Goal: Task Accomplishment & Management: Complete application form

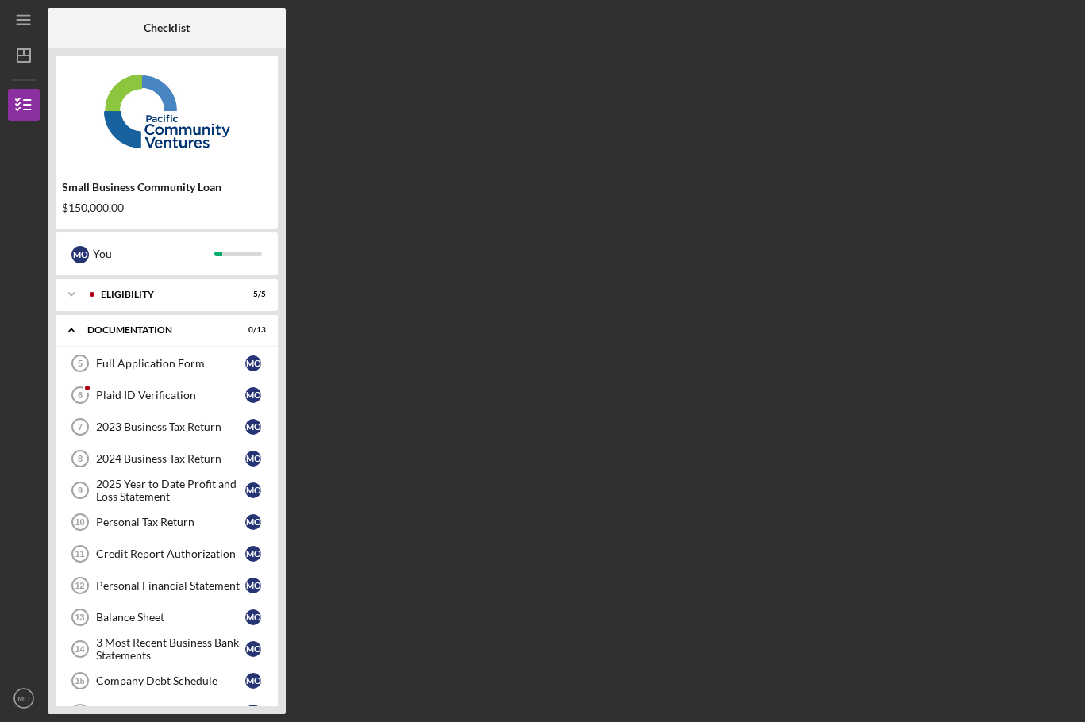
scroll to position [62, 0]
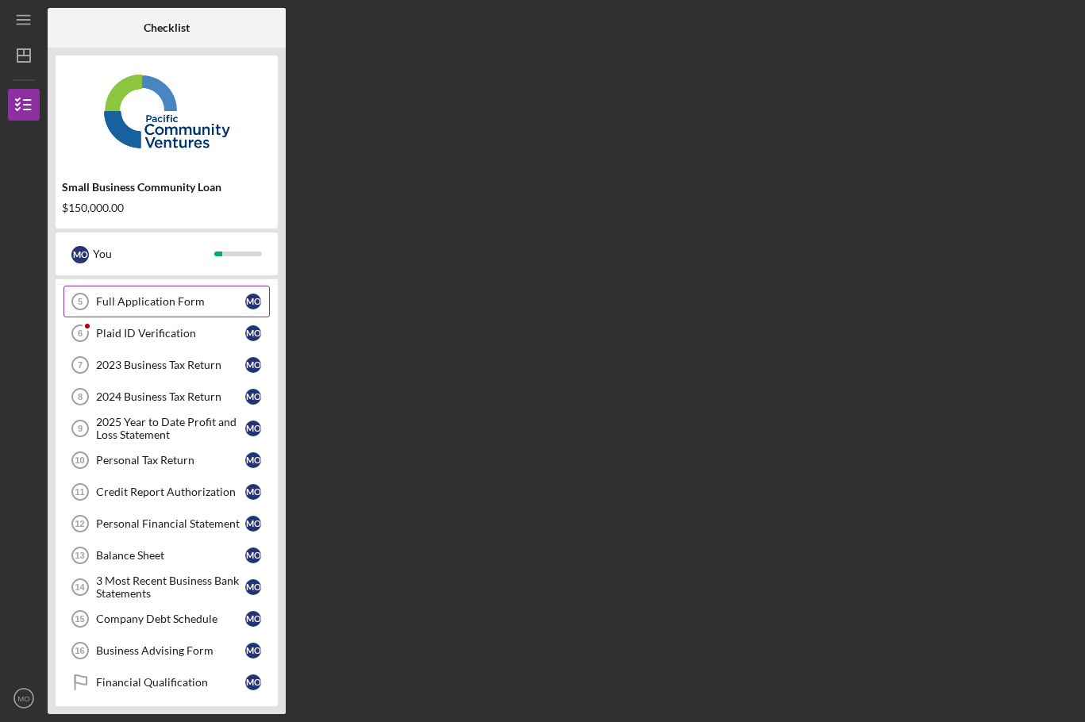
click at [125, 306] on div "Full Application Form" at bounding box center [170, 301] width 149 height 13
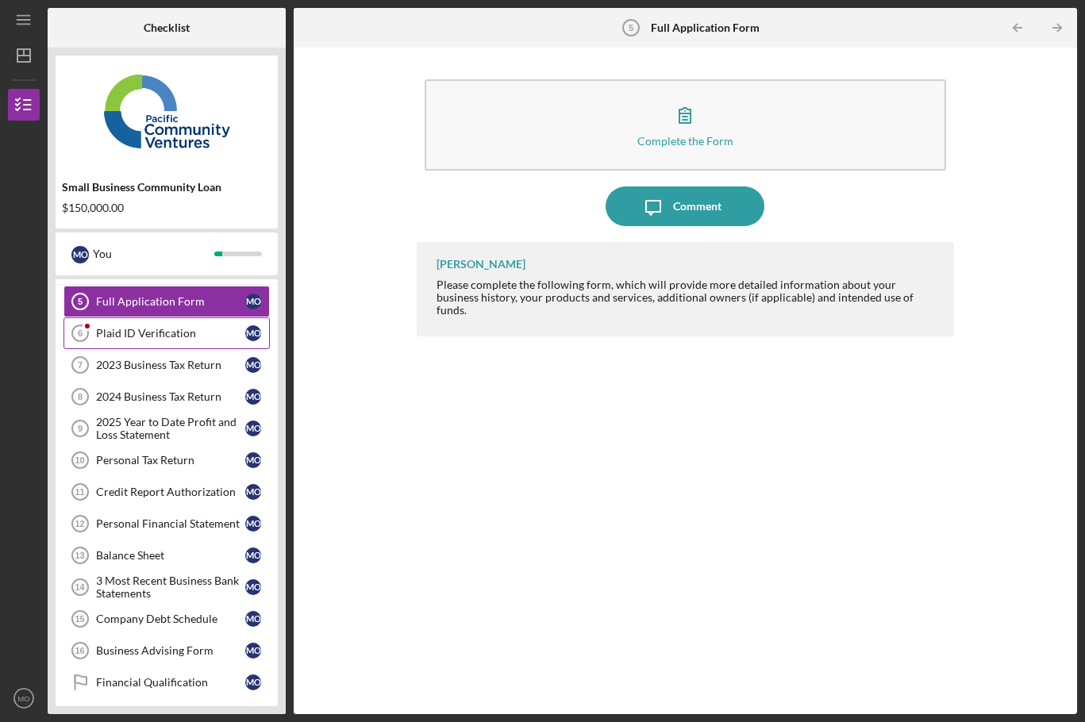
click at [130, 335] on div "Plaid ID Verification" at bounding box center [170, 333] width 149 height 13
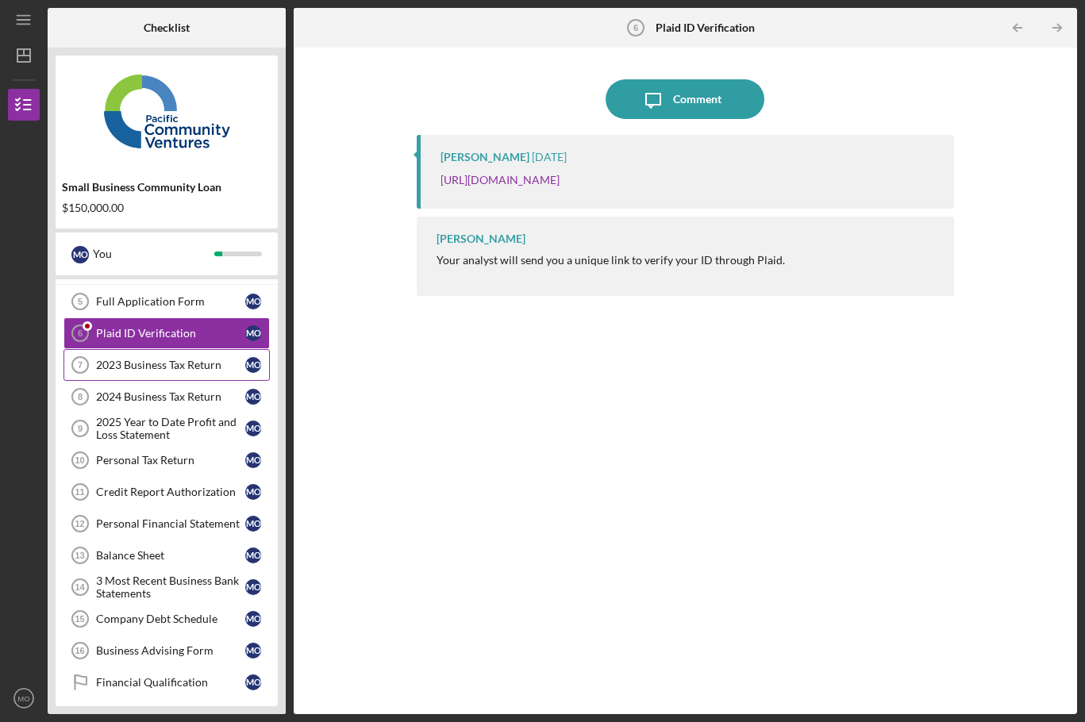
click at [135, 365] on div "2023 Business Tax Return" at bounding box center [170, 365] width 149 height 13
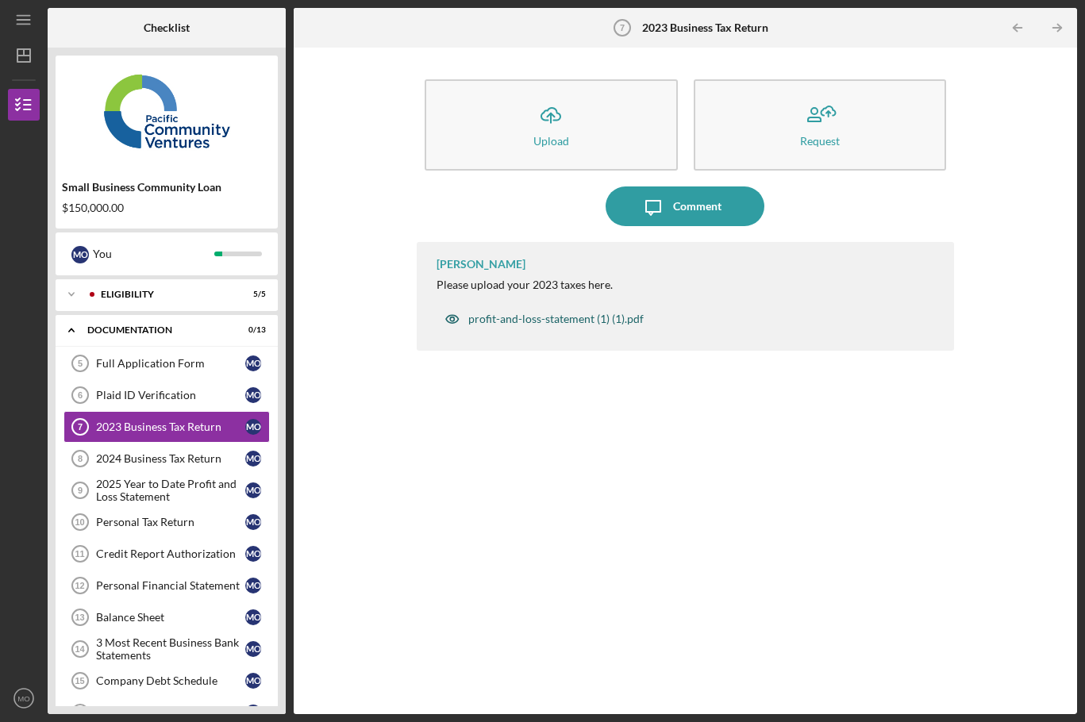
click at [500, 318] on div "profit-and-loss-statement (1) (1).pdf" at bounding box center [555, 319] width 175 height 13
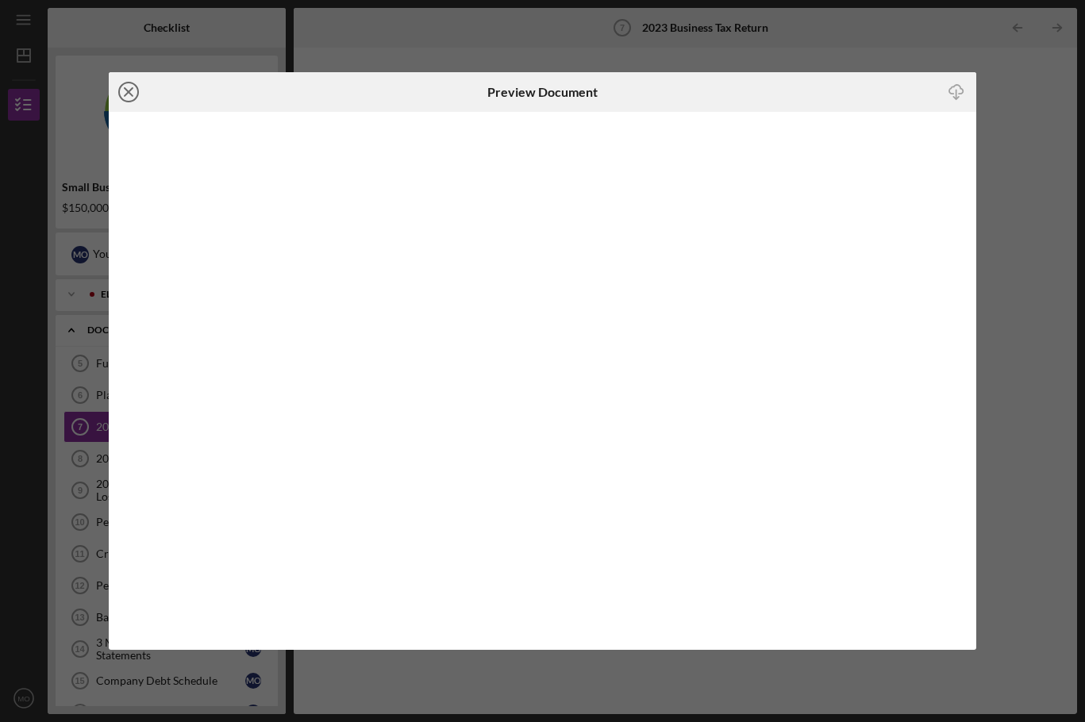
click at [130, 87] on icon "Icon/Close" at bounding box center [129, 92] width 40 height 40
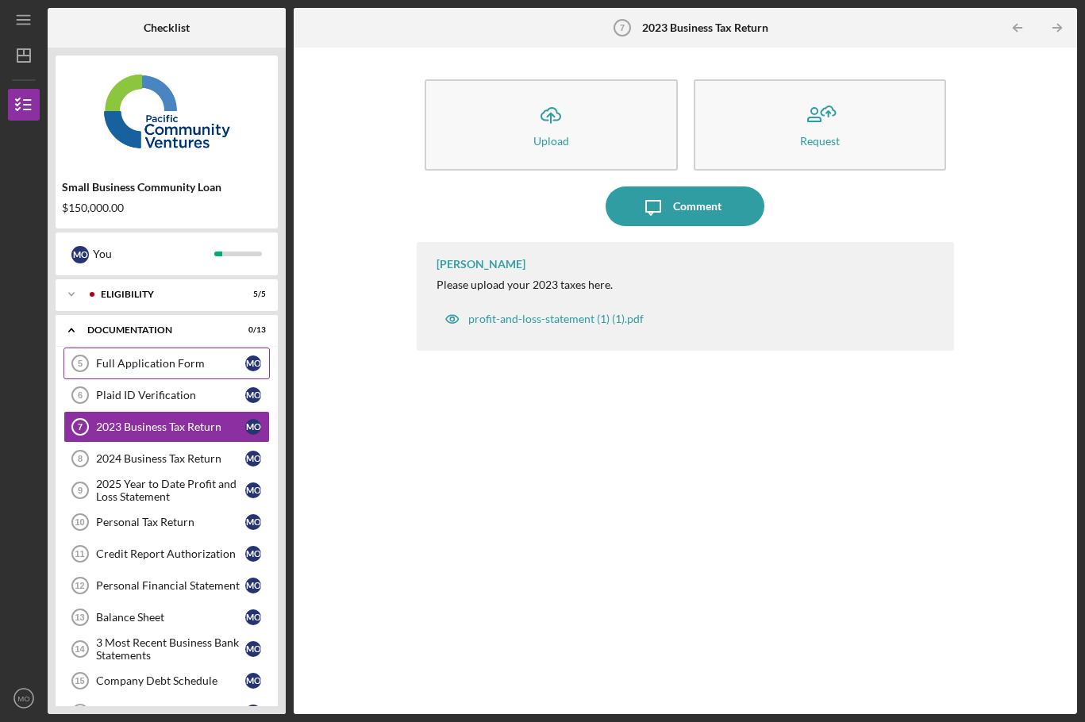
click at [122, 368] on div "Full Application Form" at bounding box center [170, 363] width 149 height 13
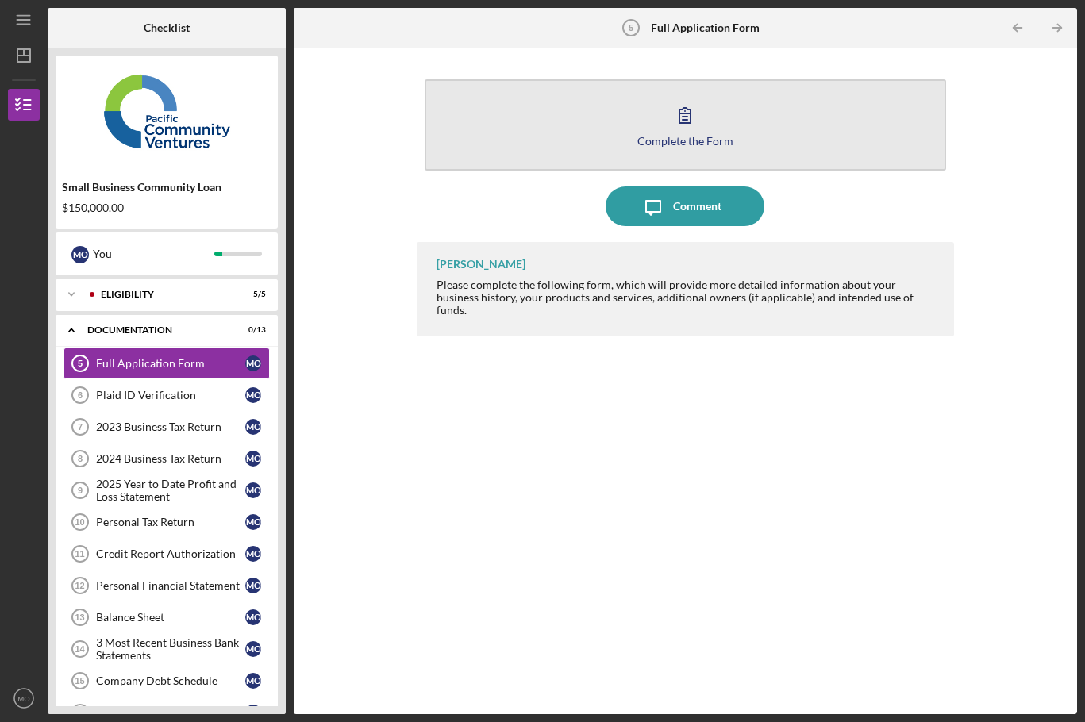
click at [690, 131] on icon "button" at bounding box center [685, 115] width 40 height 40
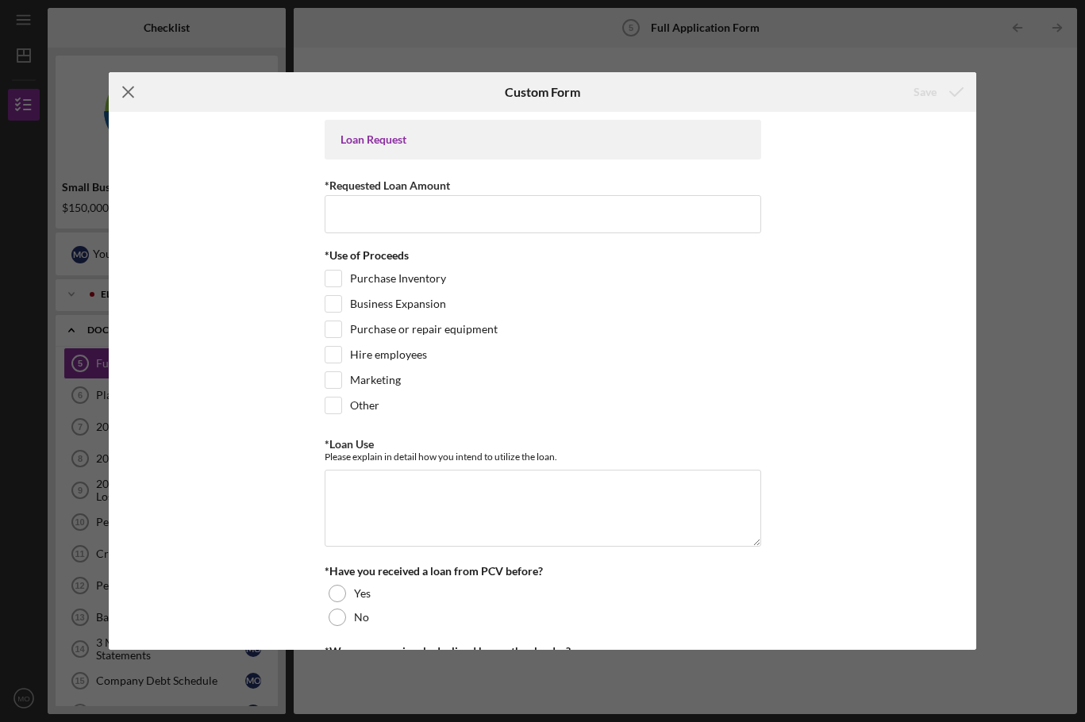
click at [133, 88] on line at bounding box center [128, 92] width 10 height 10
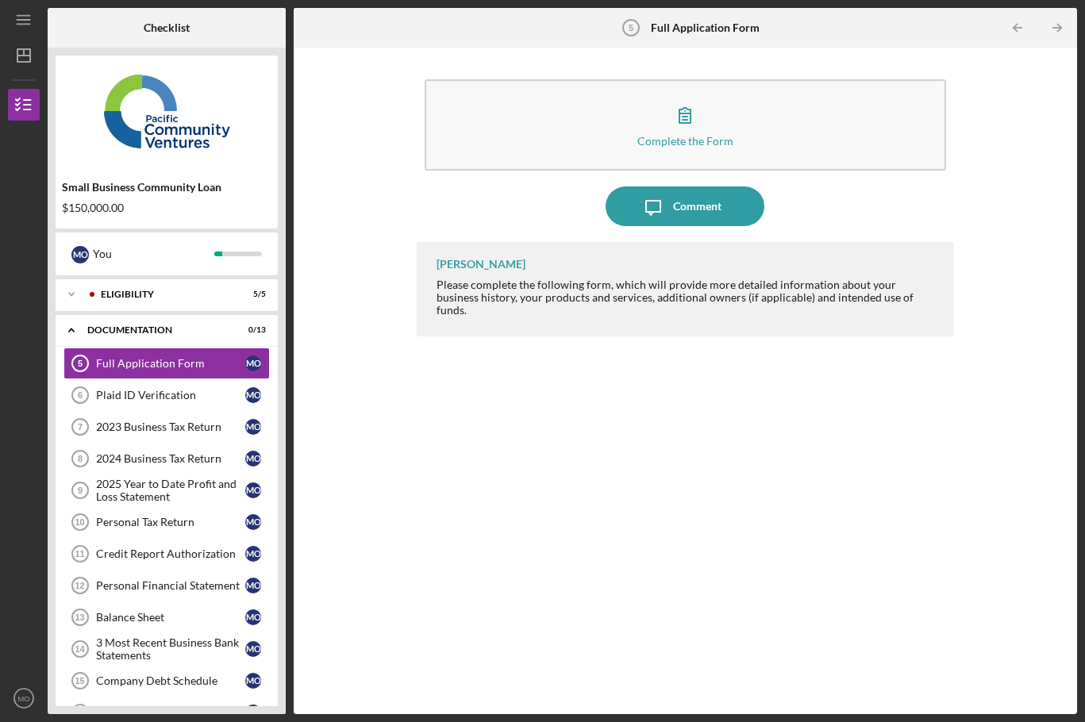
click at [589, 420] on div "[PERSON_NAME] Please complete the following form, which will provide more detai…" at bounding box center [685, 466] width 537 height 449
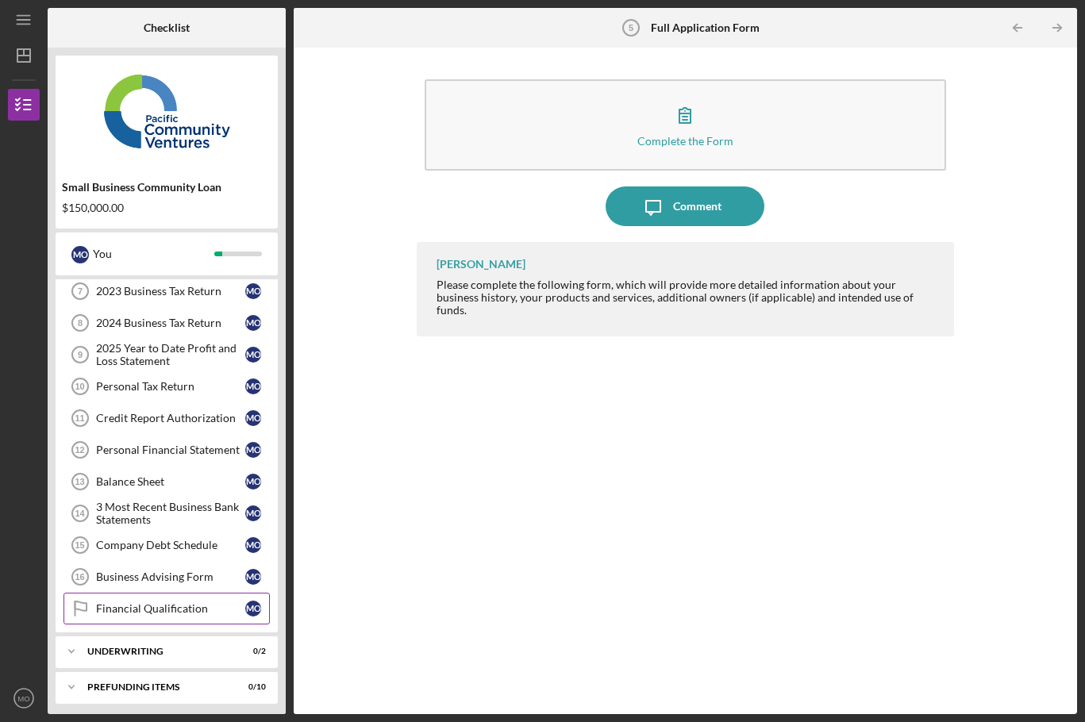
scroll to position [141, 0]
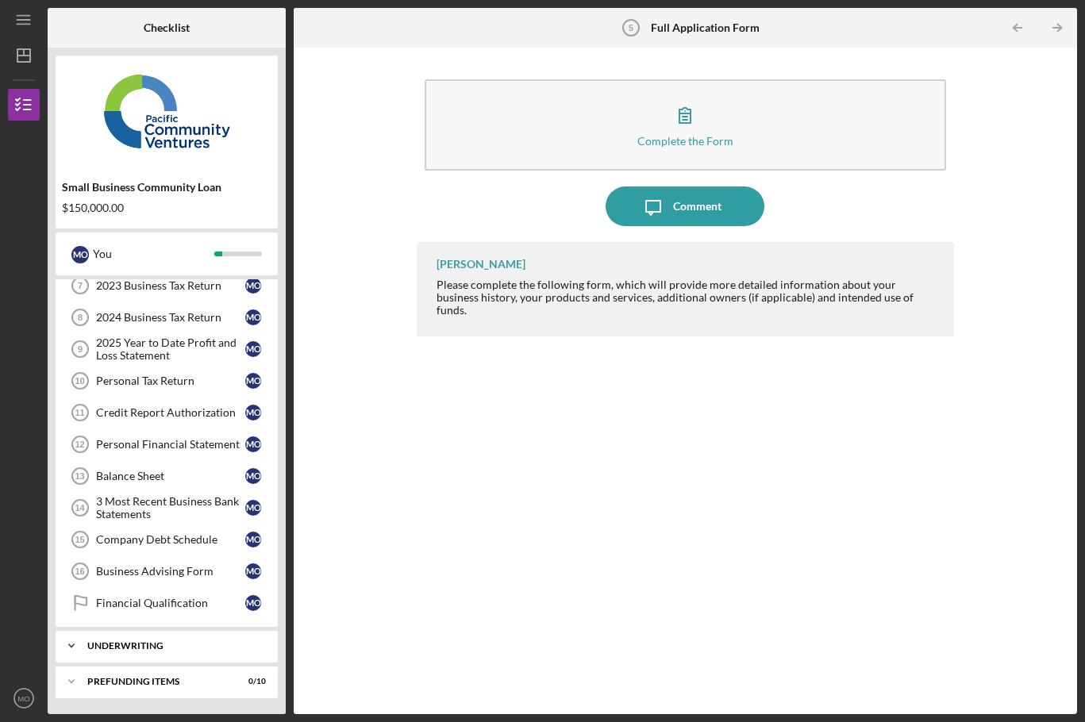
click at [112, 647] on div "Underwriting" at bounding box center [172, 646] width 171 height 10
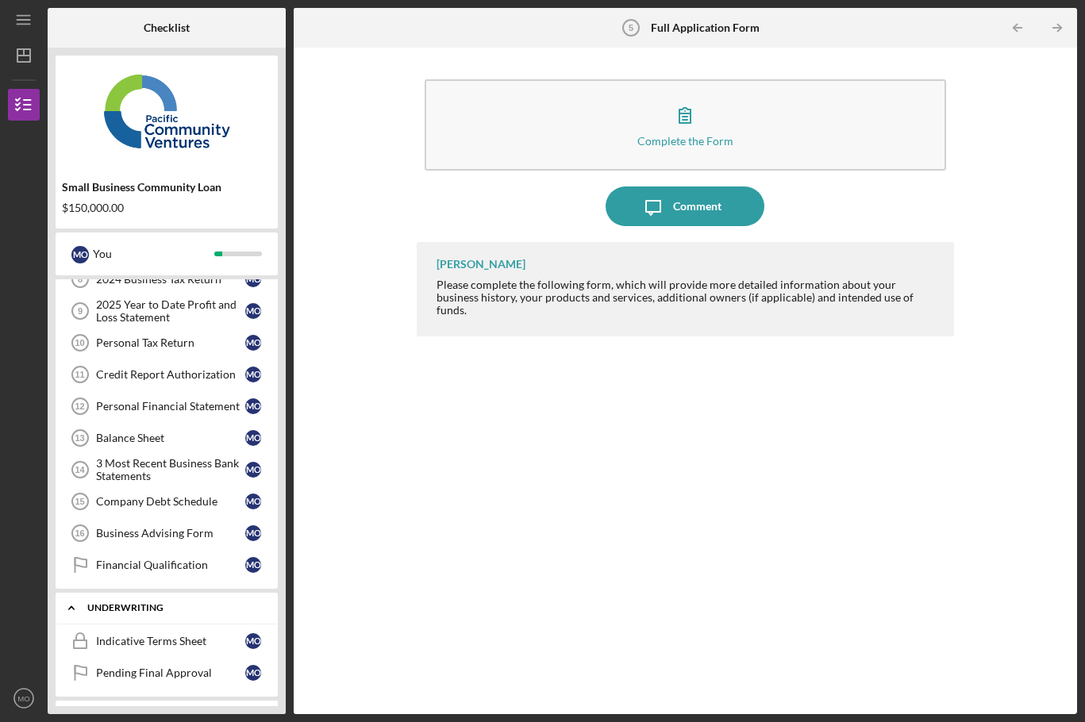
scroll to position [214, 0]
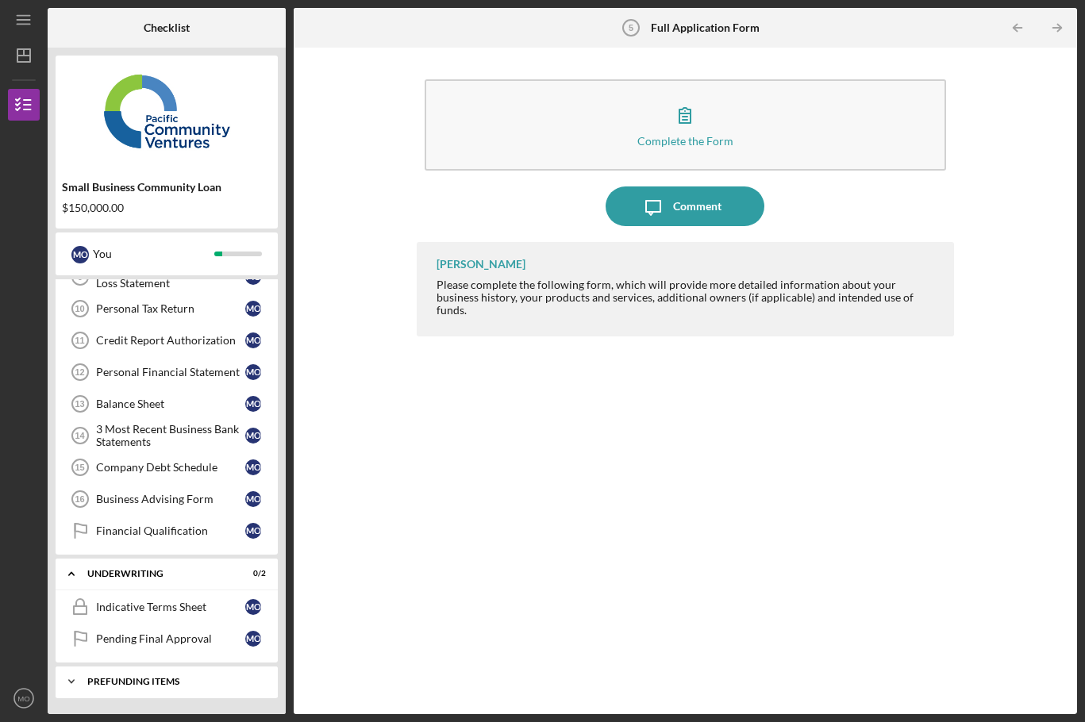
click at [144, 681] on div "Prefunding Items" at bounding box center [172, 682] width 171 height 10
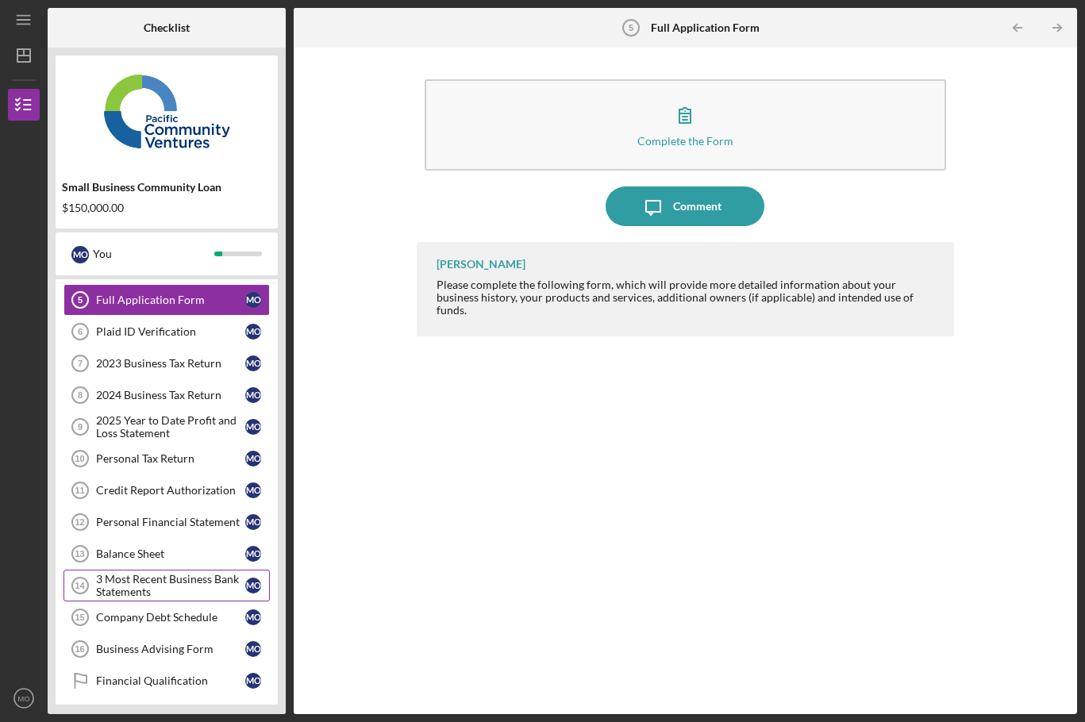
scroll to position [0, 0]
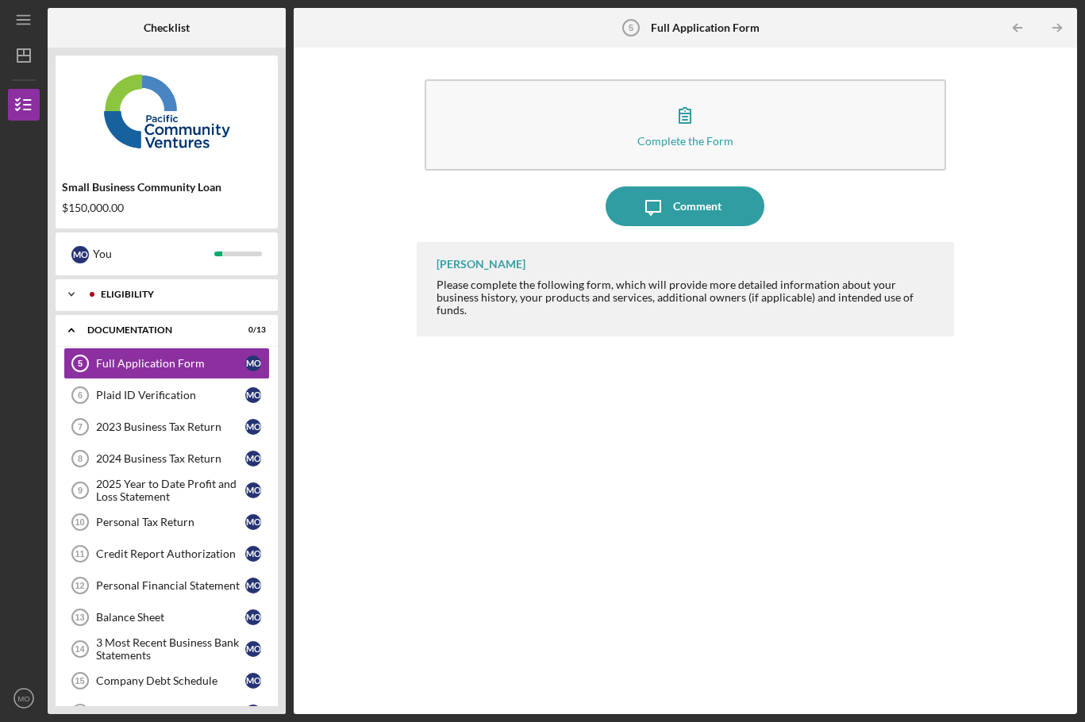
click at [125, 297] on div "Eligibility" at bounding box center [179, 295] width 157 height 10
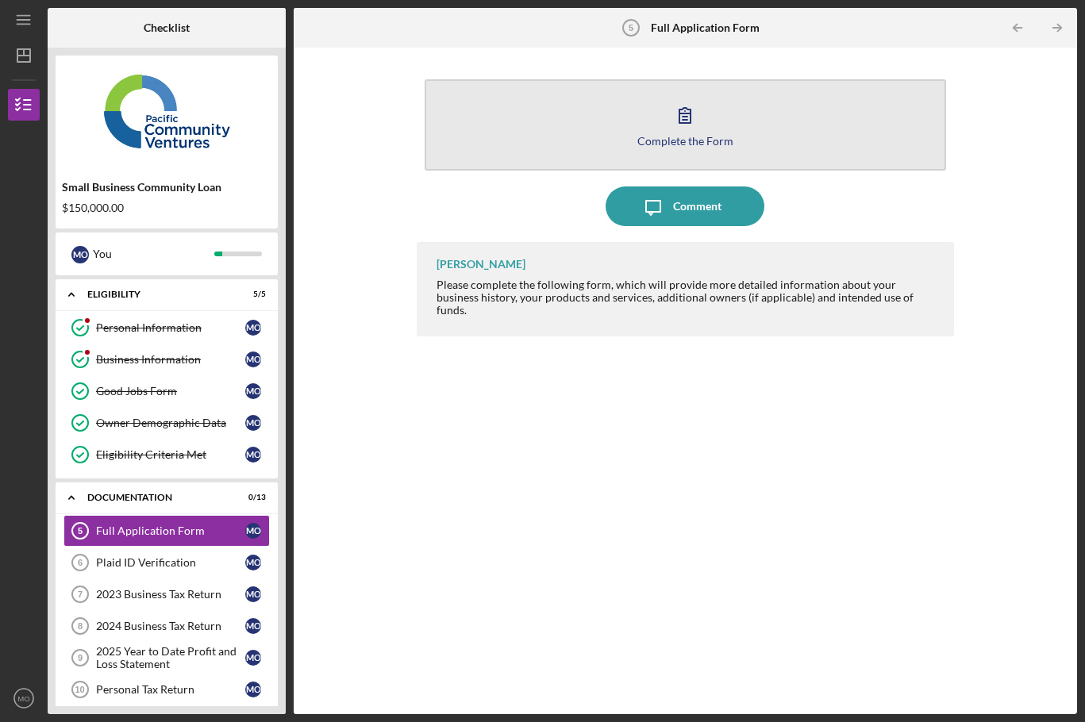
click at [719, 139] on div "Complete the Form" at bounding box center [686, 141] width 96 height 12
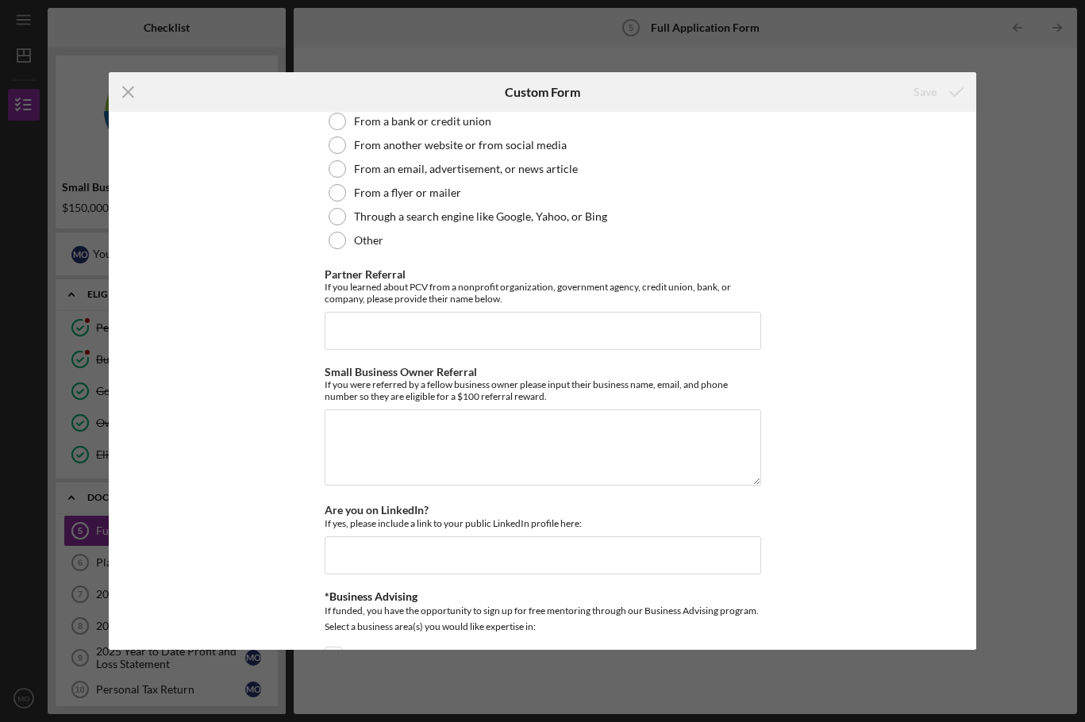
scroll to position [2086, 0]
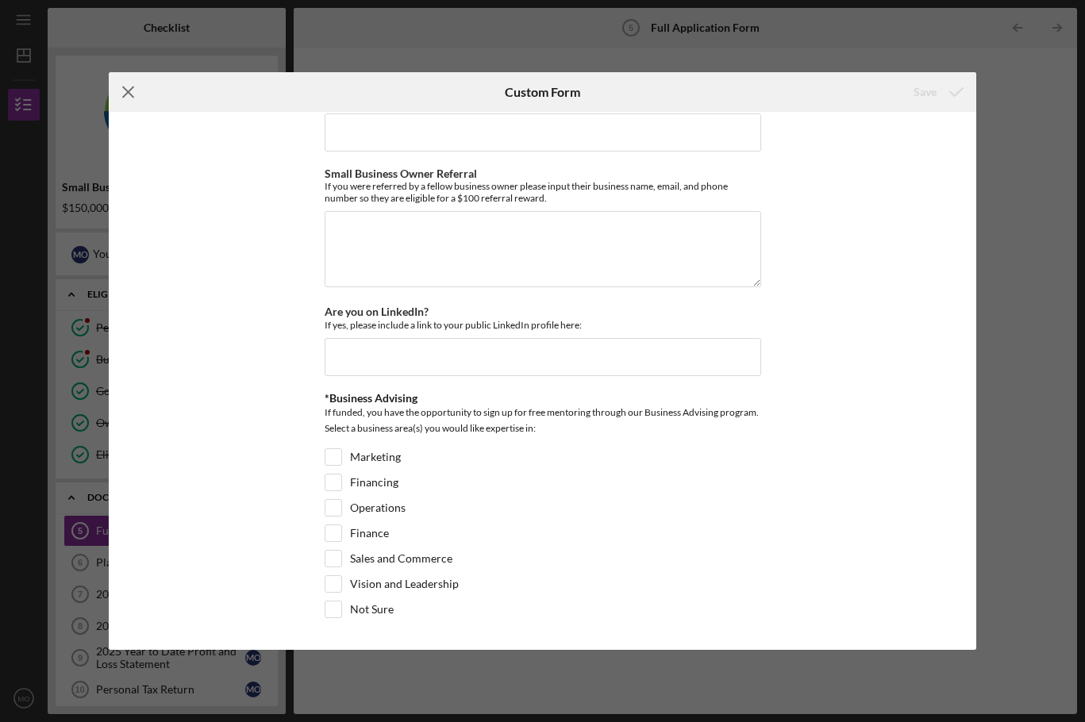
click at [129, 81] on icon "Icon/Menu Close" at bounding box center [129, 92] width 40 height 40
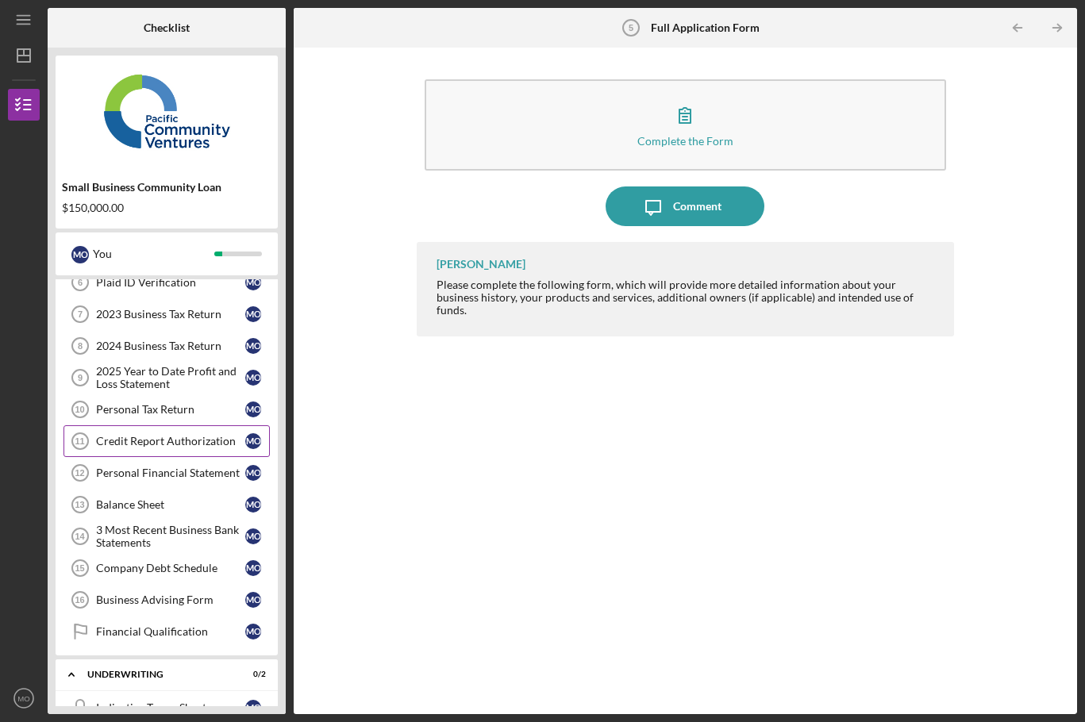
scroll to position [318, 0]
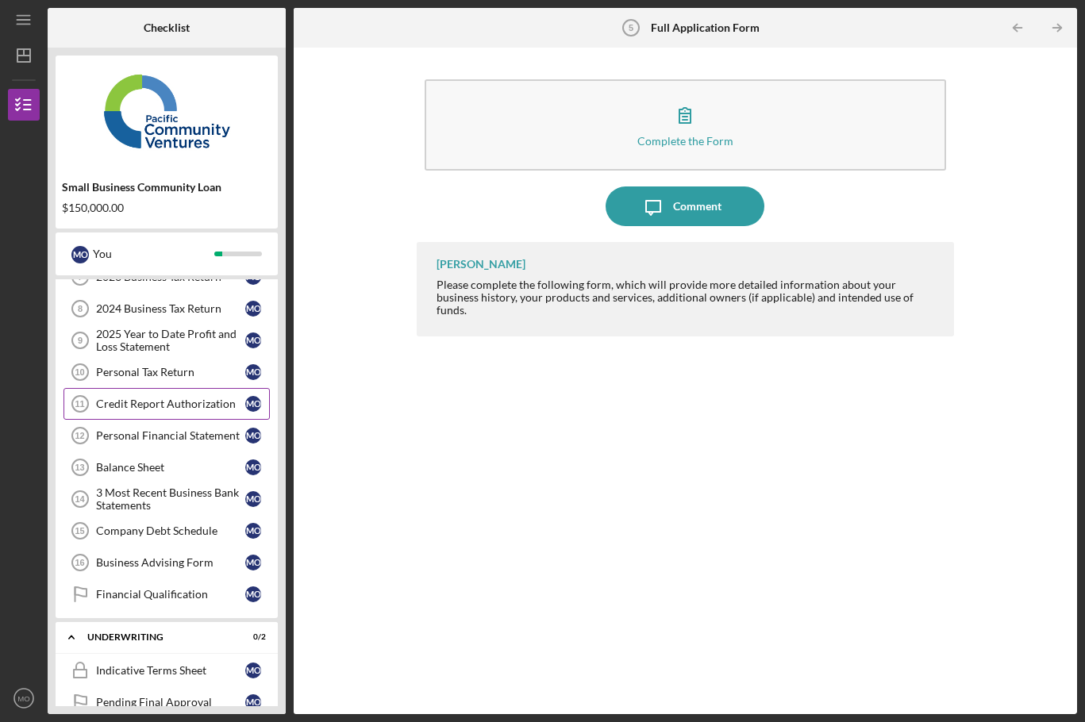
click at [157, 402] on div "Credit Report Authorization" at bounding box center [170, 404] width 149 height 13
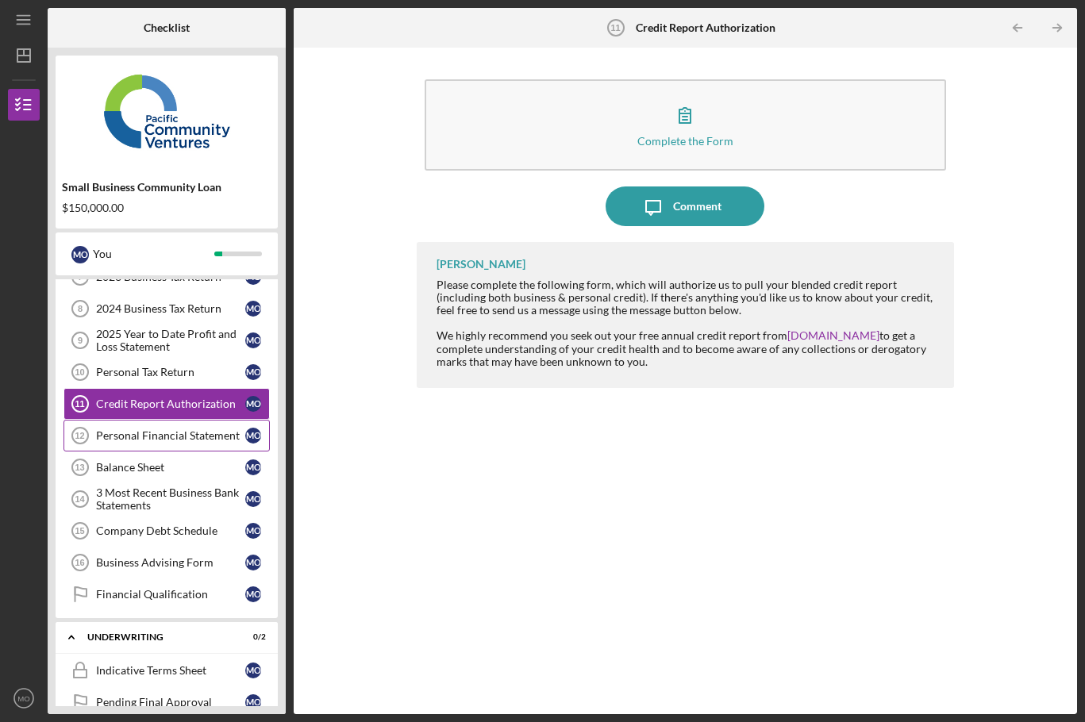
click at [164, 435] on div "Personal Financial Statement" at bounding box center [170, 436] width 149 height 13
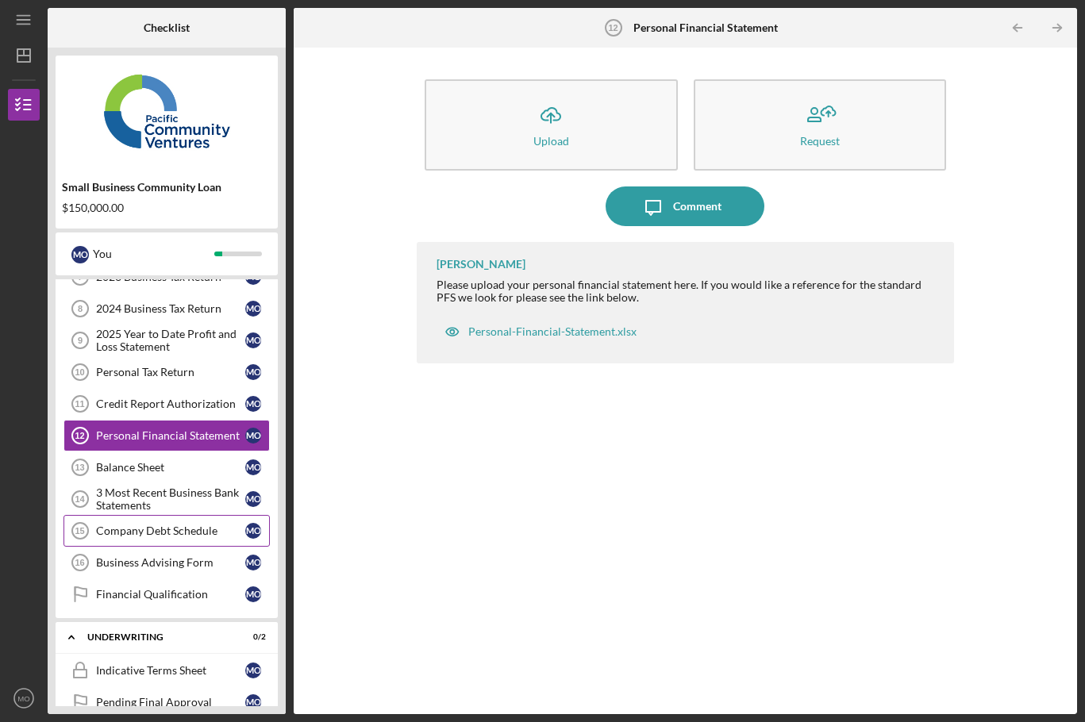
click at [175, 530] on div "Company Debt Schedule" at bounding box center [170, 531] width 149 height 13
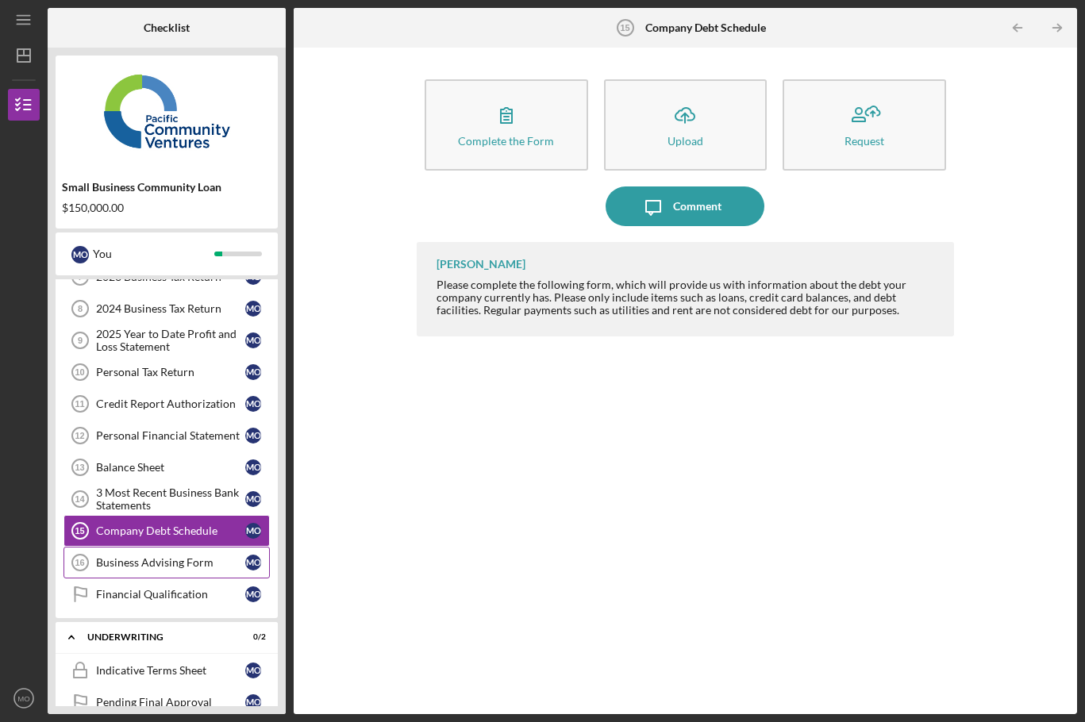
click at [146, 561] on div "Business Advising Form" at bounding box center [170, 563] width 149 height 13
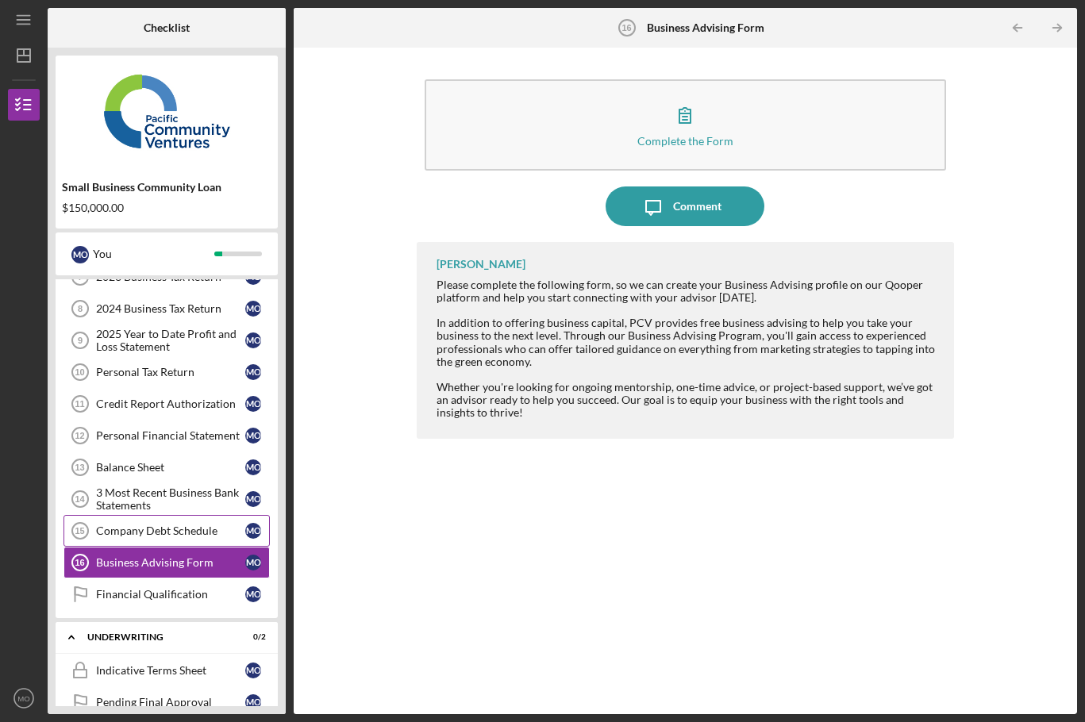
click at [147, 527] on div "Company Debt Schedule" at bounding box center [170, 531] width 149 height 13
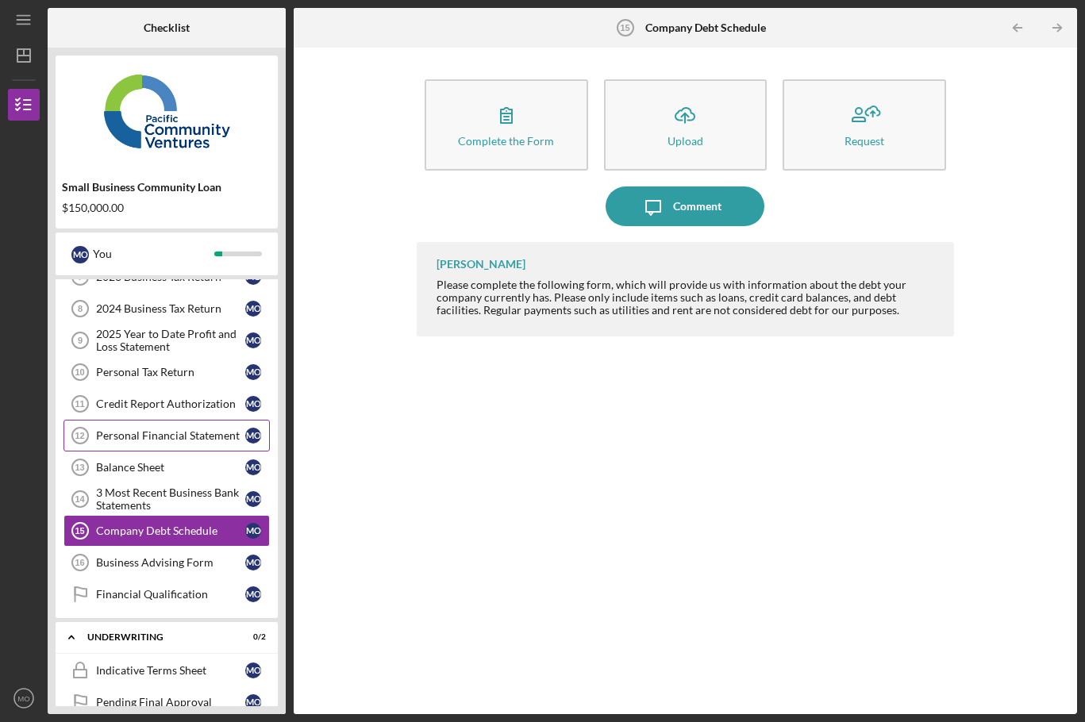
click at [149, 428] on link "Personal Financial Statement 12 Personal Financial Statement M O" at bounding box center [167, 436] width 206 height 32
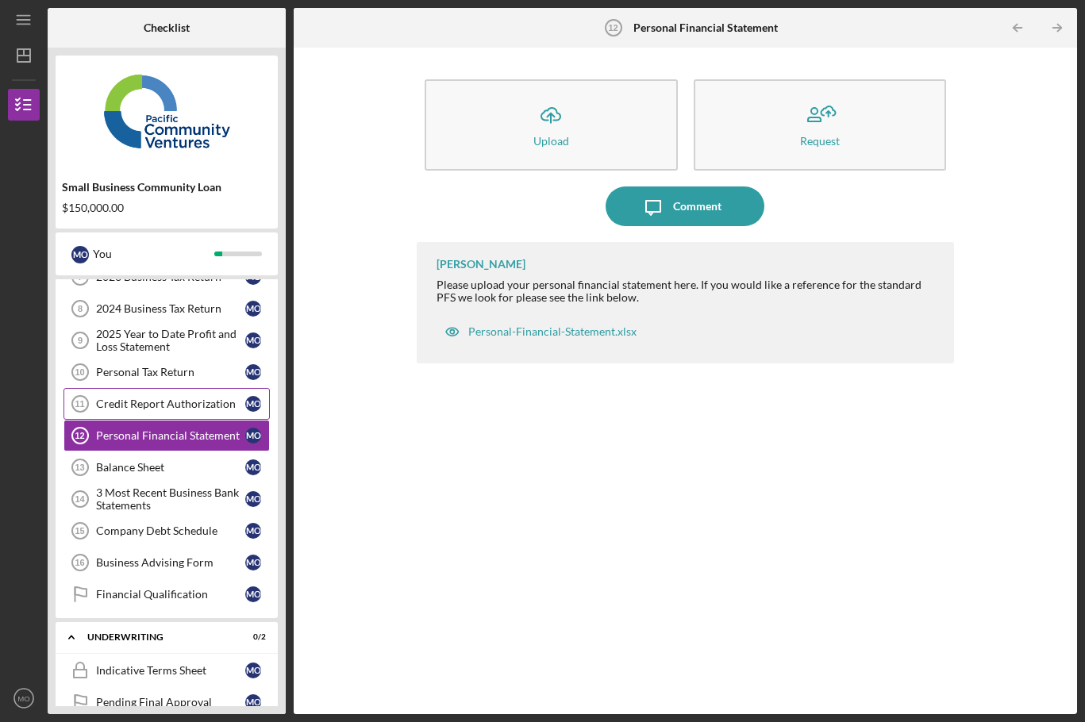
click at [149, 409] on div "Credit Report Authorization" at bounding box center [170, 404] width 149 height 13
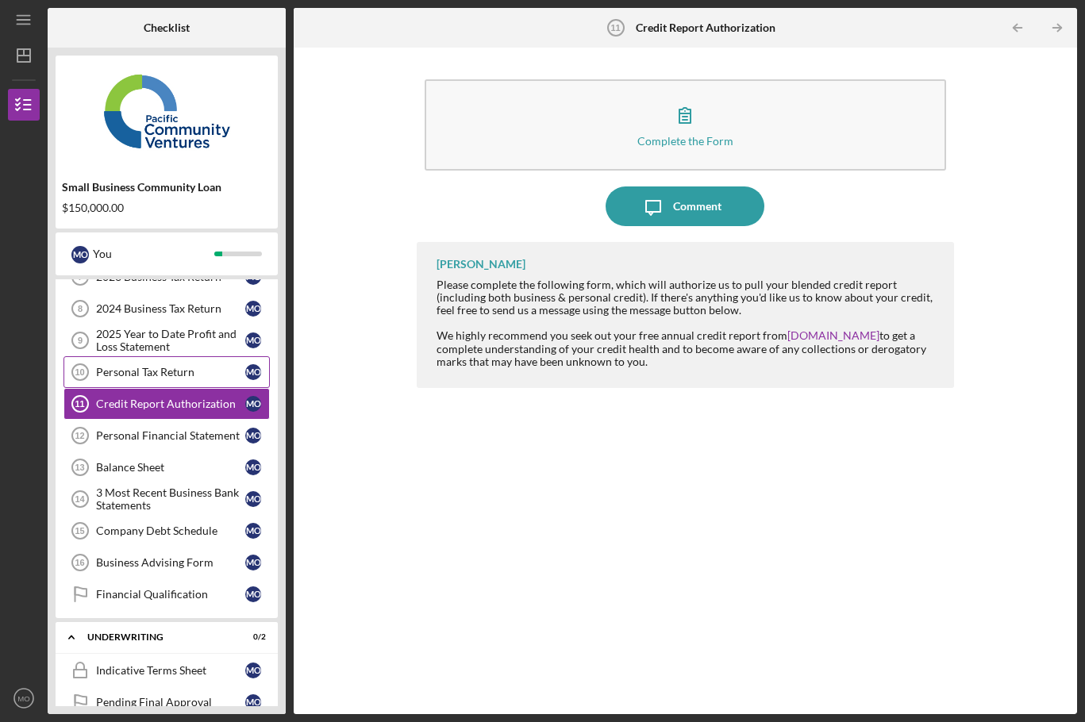
click at [150, 376] on div "Personal Tax Return" at bounding box center [170, 372] width 149 height 13
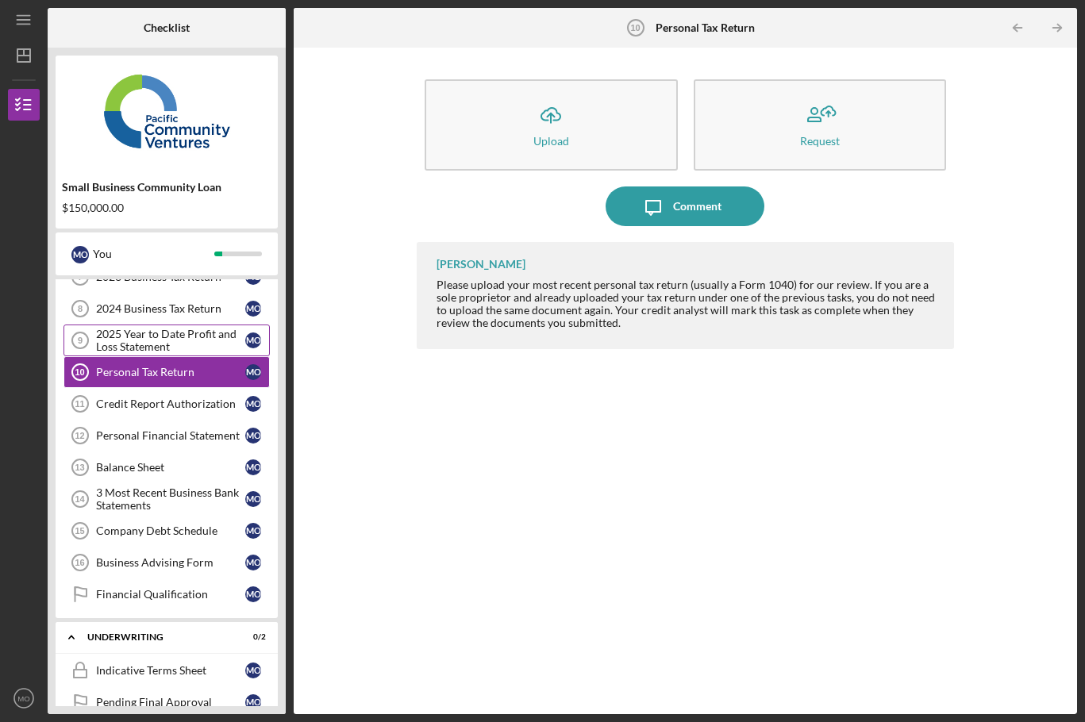
click at [156, 347] on div "2025 Year to Date Profit and Loss Statement" at bounding box center [170, 340] width 149 height 25
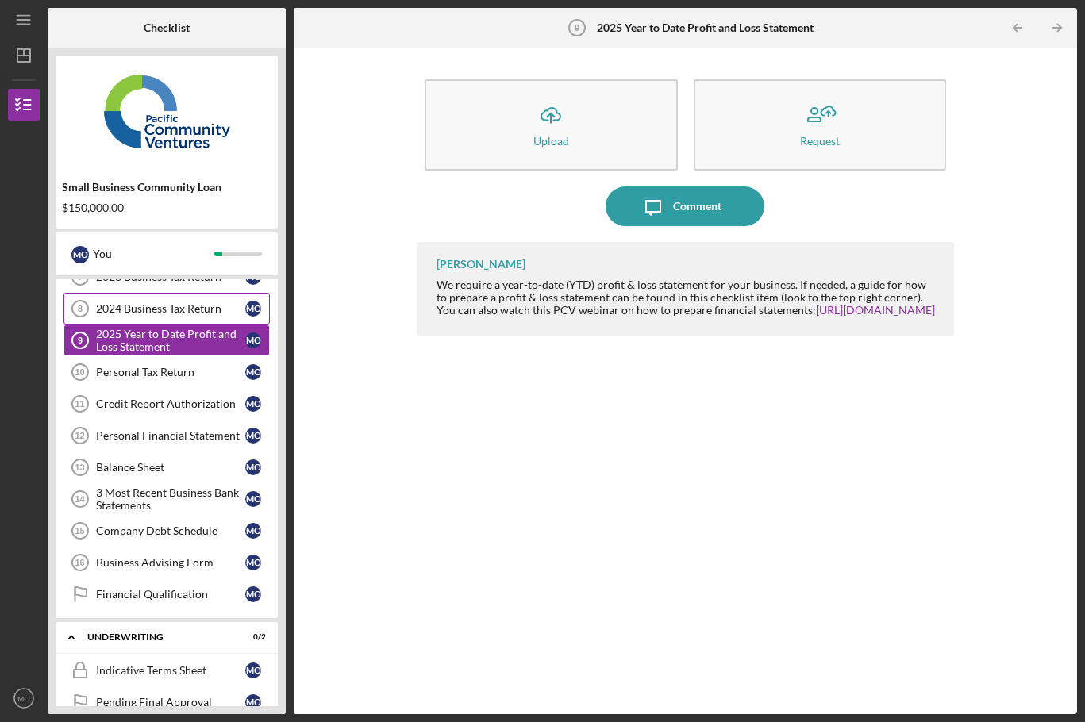
click at [161, 322] on link "2024 Business Tax Return 8 2024 Business Tax Return M O" at bounding box center [167, 309] width 206 height 32
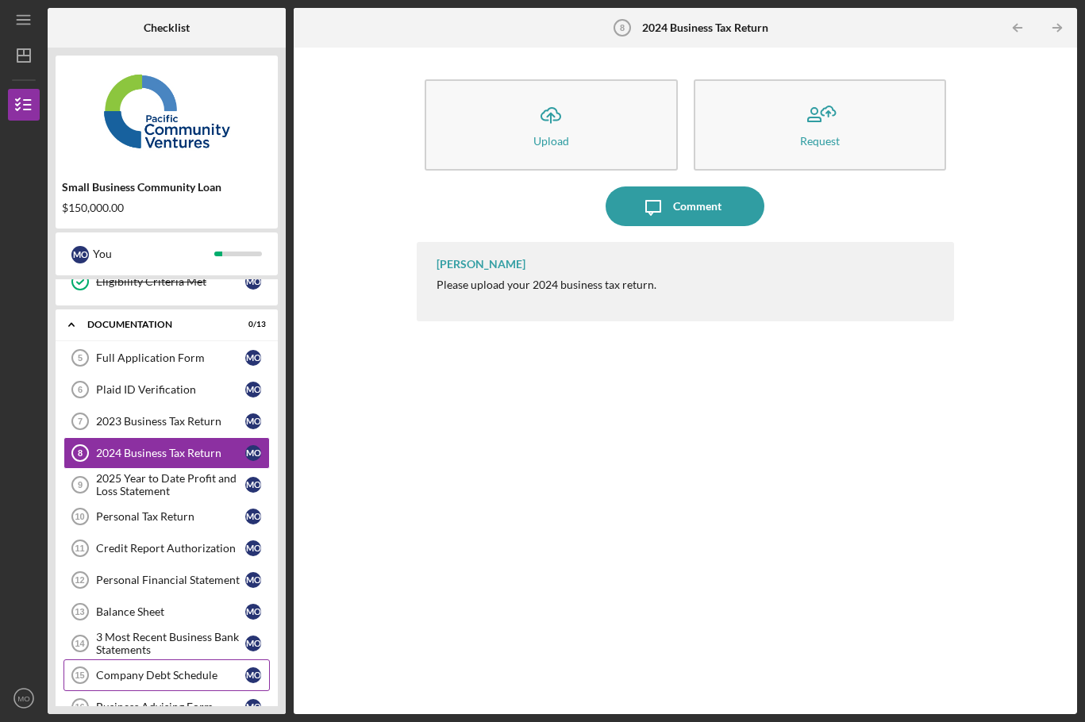
scroll to position [159, 0]
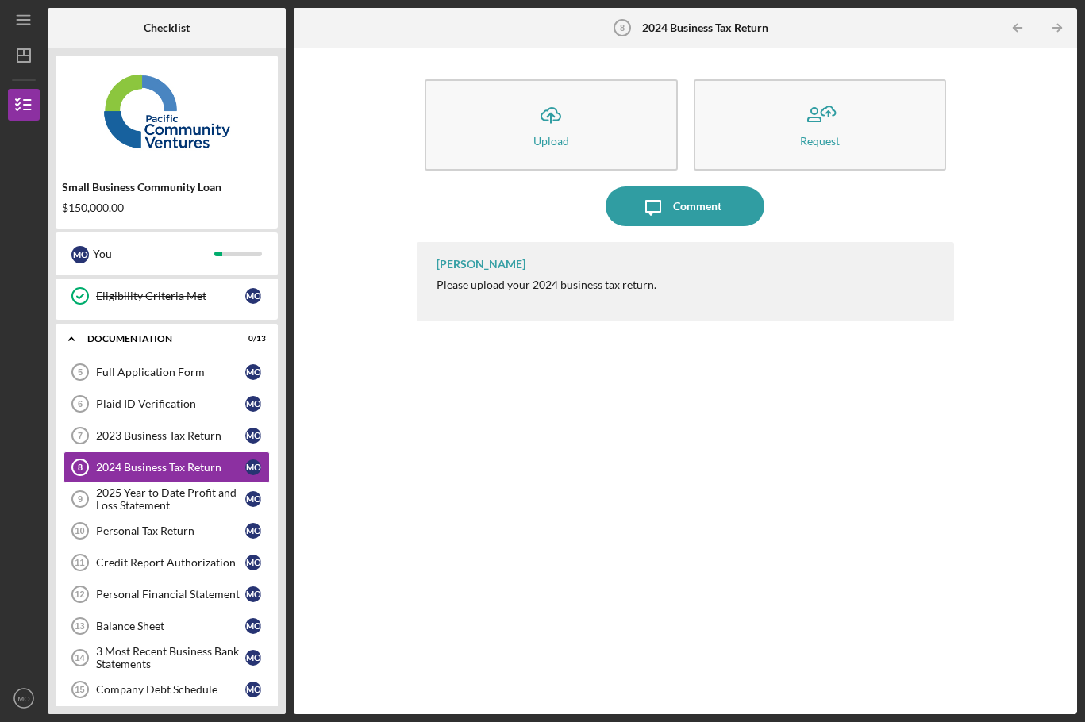
click at [483, 565] on div "[PERSON_NAME] Please upload your 2024 business tax return." at bounding box center [685, 466] width 537 height 449
click at [144, 442] on div "2023 Business Tax Return" at bounding box center [170, 436] width 149 height 13
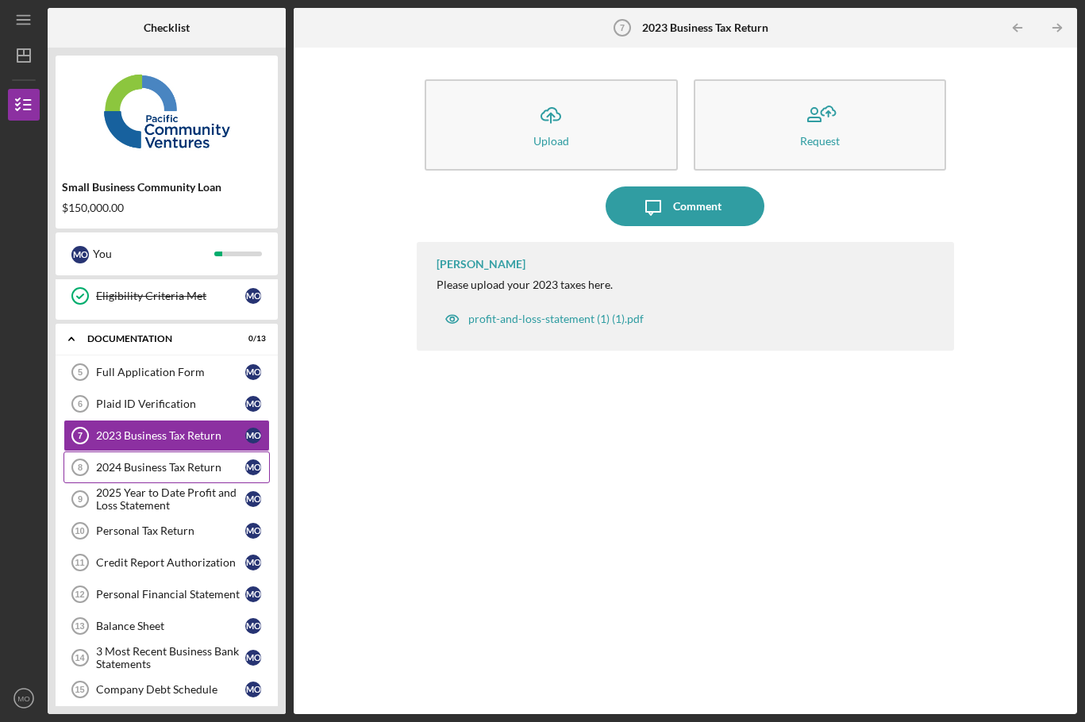
click at [112, 468] on div "2024 Business Tax Return" at bounding box center [170, 467] width 149 height 13
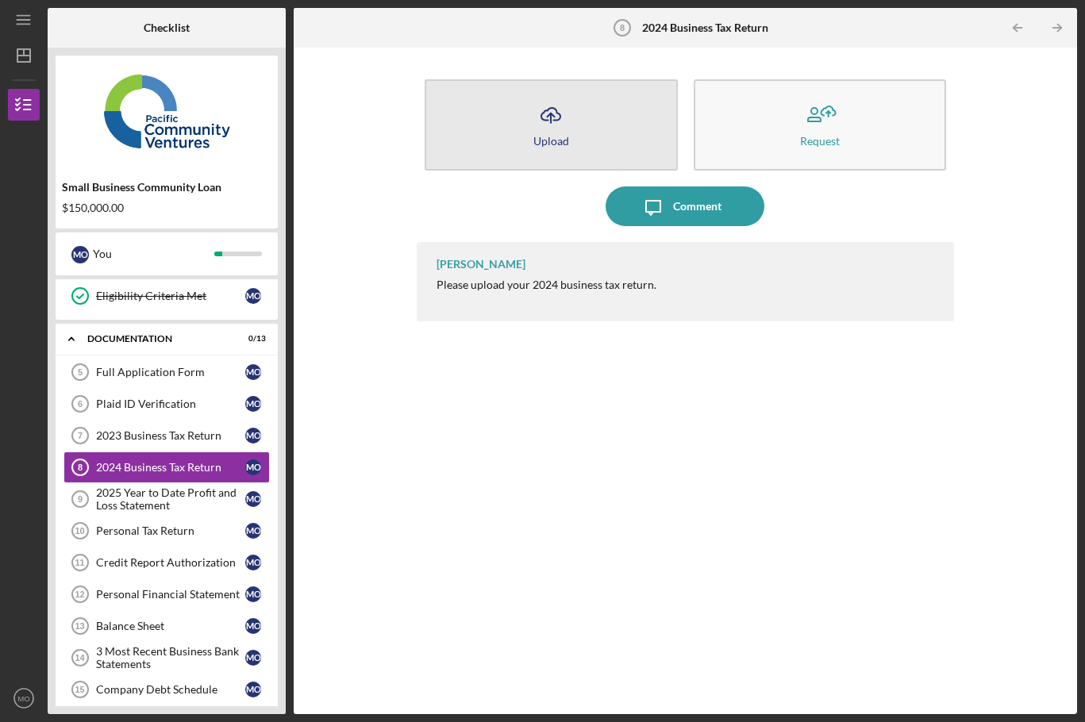
click at [530, 144] on button "Icon/Upload Upload" at bounding box center [551, 124] width 252 height 91
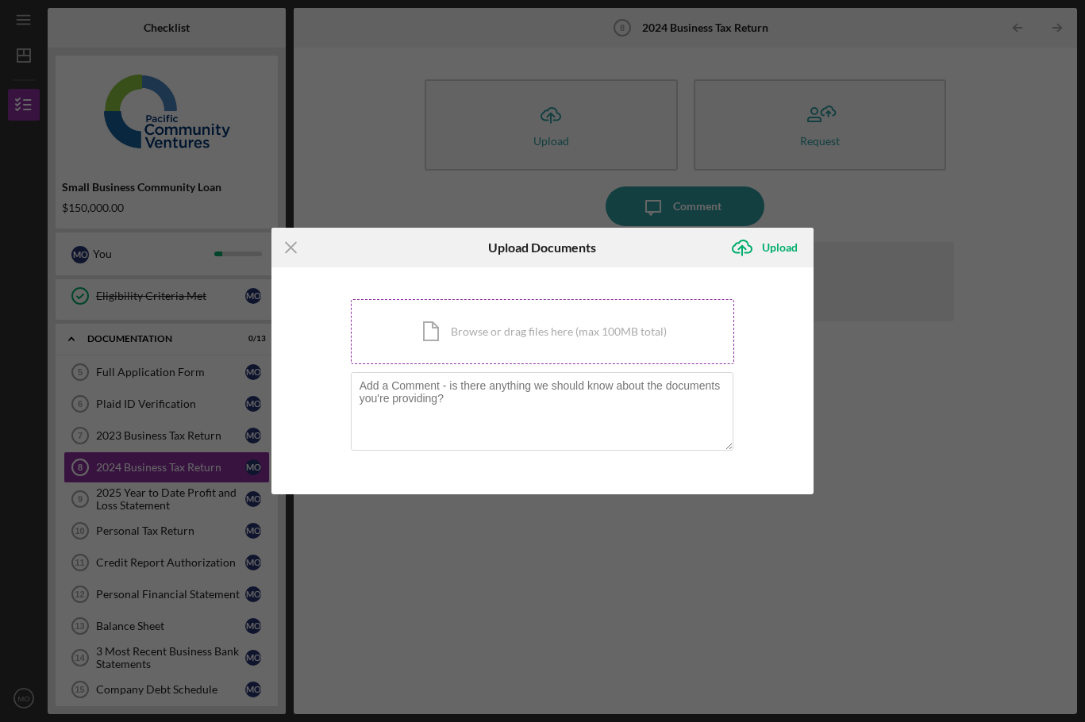
click at [473, 331] on div "Icon/Document Browse or drag files here (max 100MB total) Tap to choose files o…" at bounding box center [543, 331] width 384 height 65
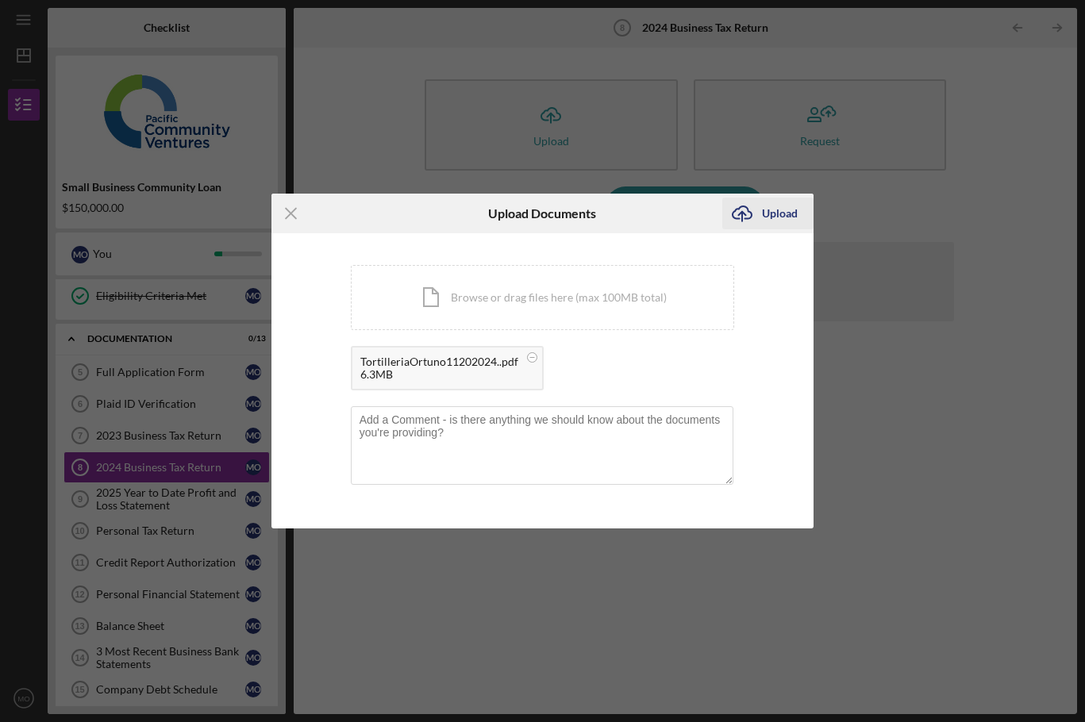
click at [761, 218] on icon "Icon/Upload" at bounding box center [742, 214] width 40 height 40
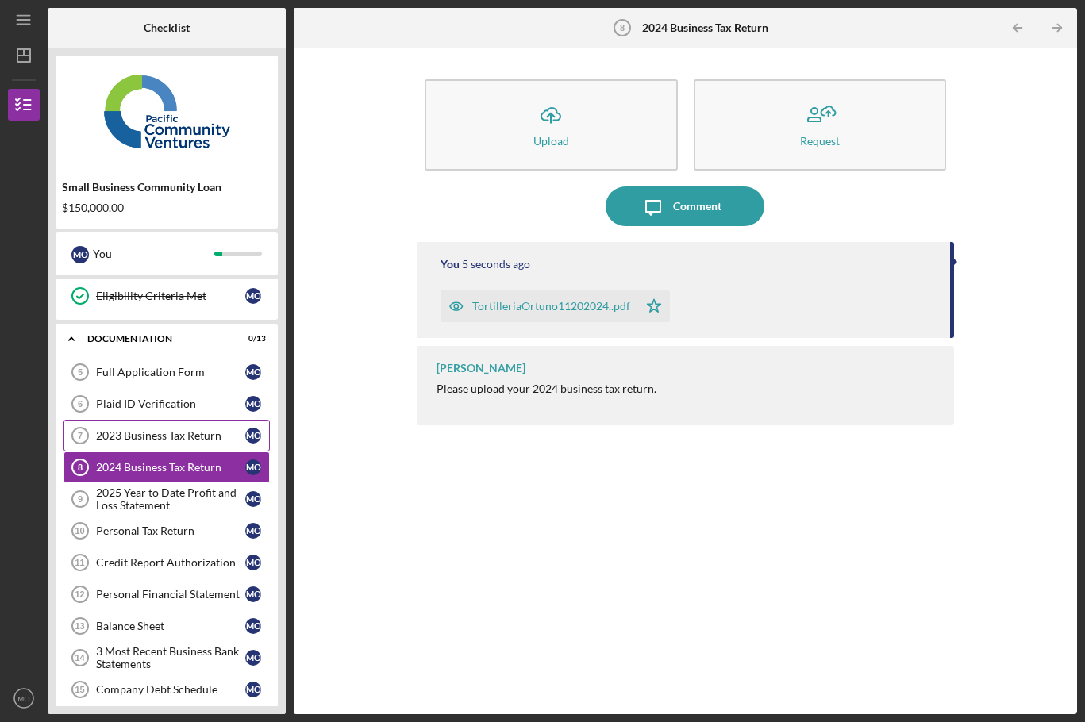
click at [144, 441] on div "2023 Business Tax Return" at bounding box center [170, 436] width 149 height 13
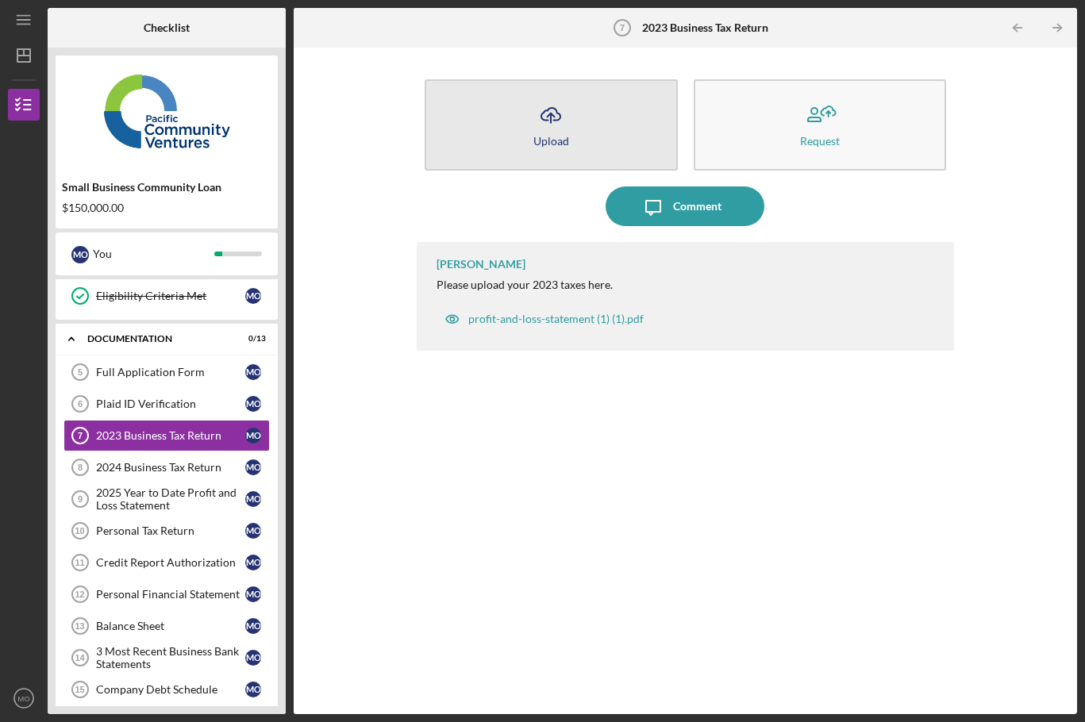
click at [548, 133] on button "Icon/Upload Upload" at bounding box center [551, 124] width 252 height 91
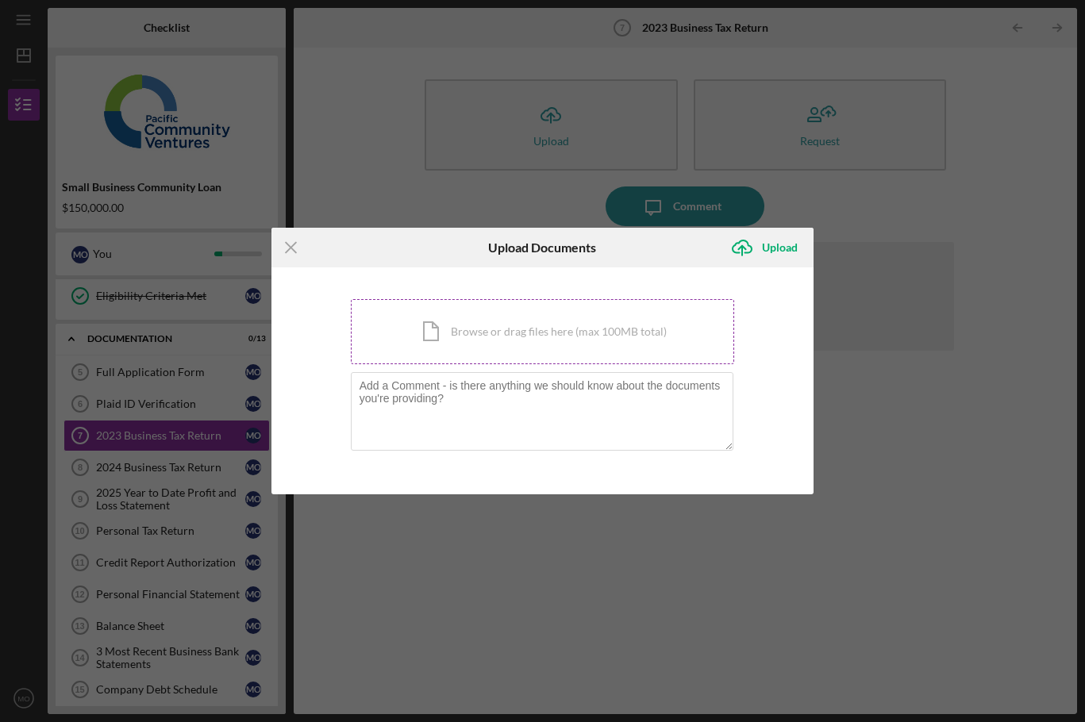
click at [515, 358] on div "Icon/Document Browse or drag files here (max 100MB total) Tap to choose files o…" at bounding box center [543, 331] width 384 height 65
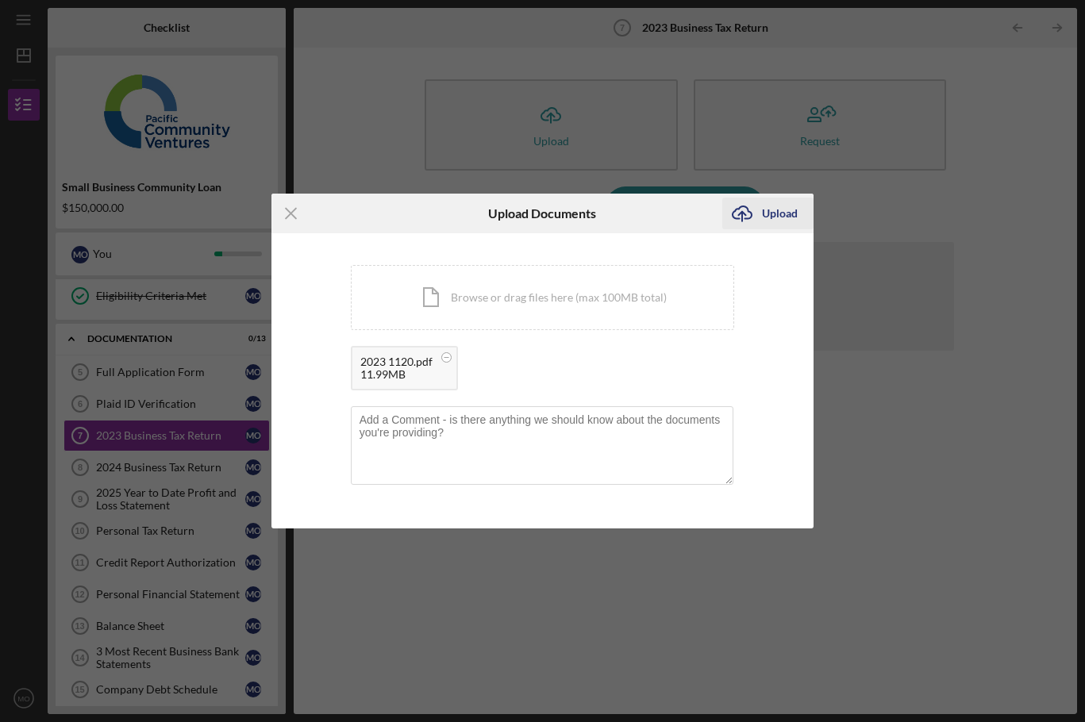
click at [776, 218] on div "Upload" at bounding box center [780, 214] width 36 height 32
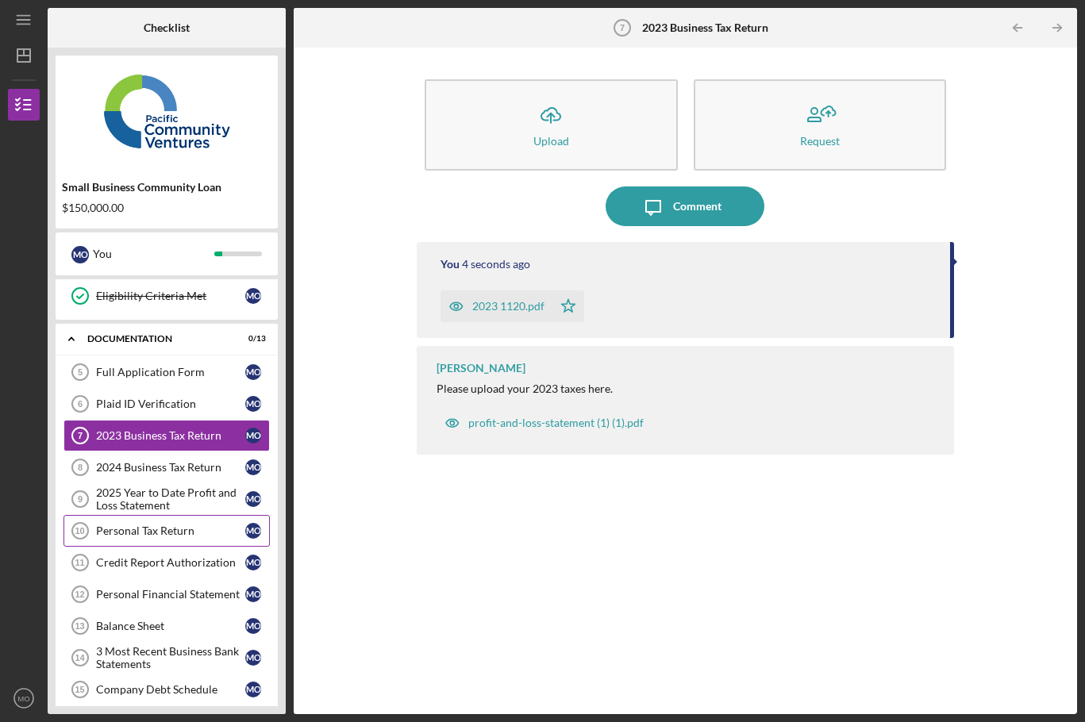
click at [125, 526] on div "Personal Tax Return" at bounding box center [170, 531] width 149 height 13
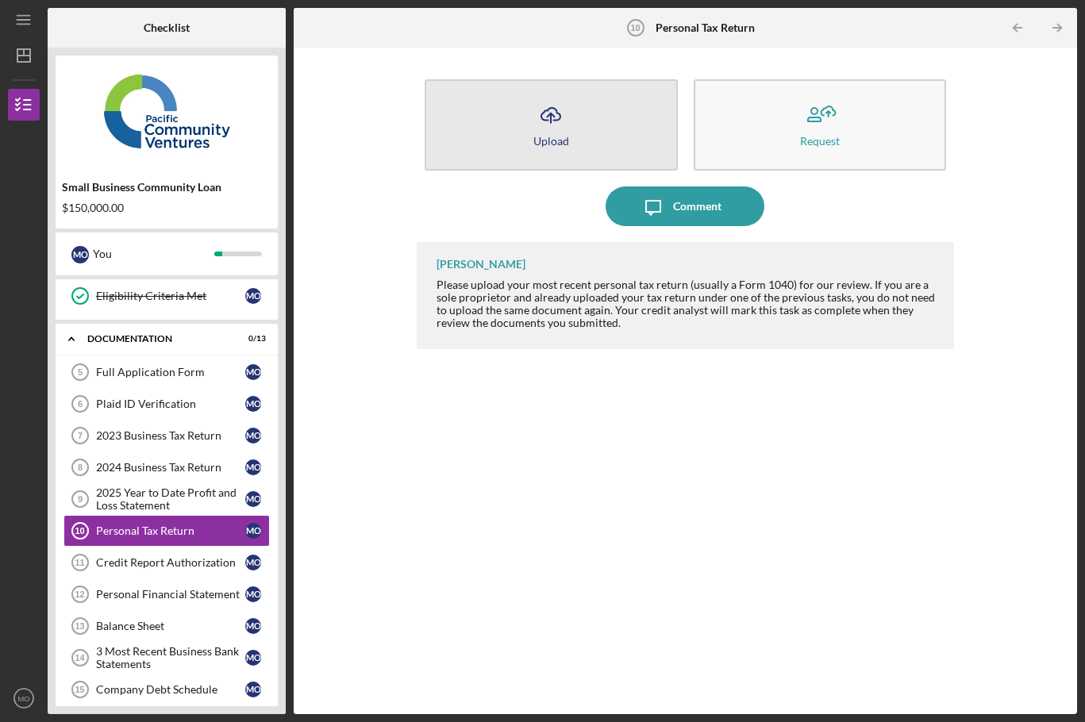
click at [556, 130] on icon "Icon/Upload" at bounding box center [551, 115] width 40 height 40
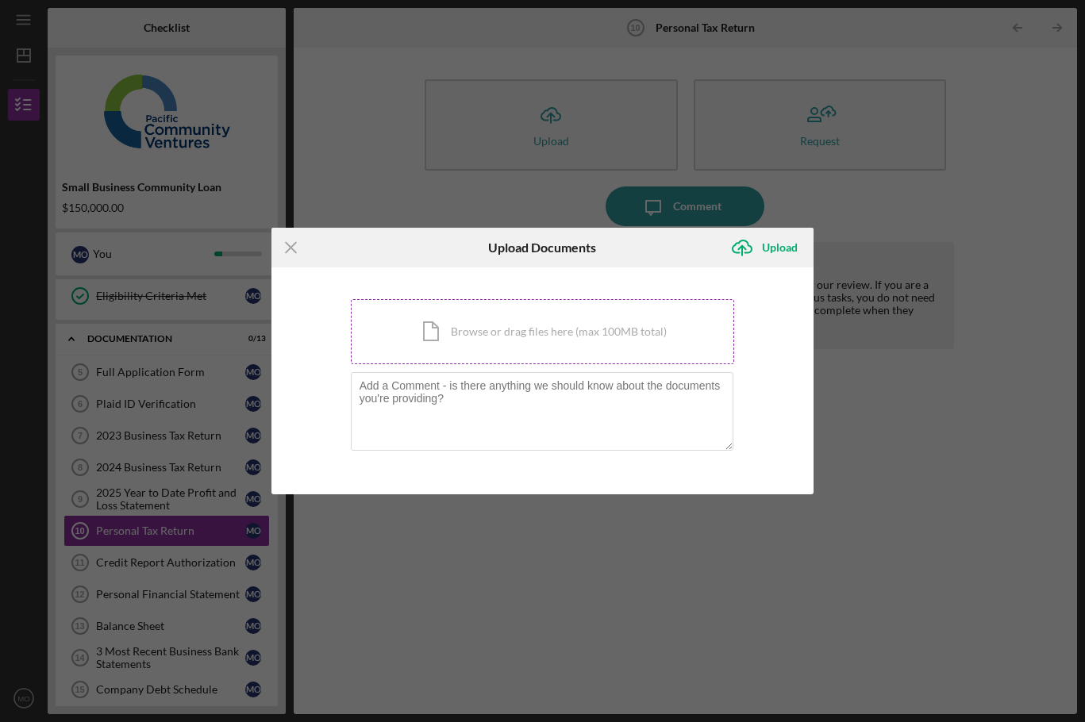
click at [475, 341] on div "Icon/Document Browse or drag files here (max 100MB total) Tap to choose files o…" at bounding box center [543, 331] width 384 height 65
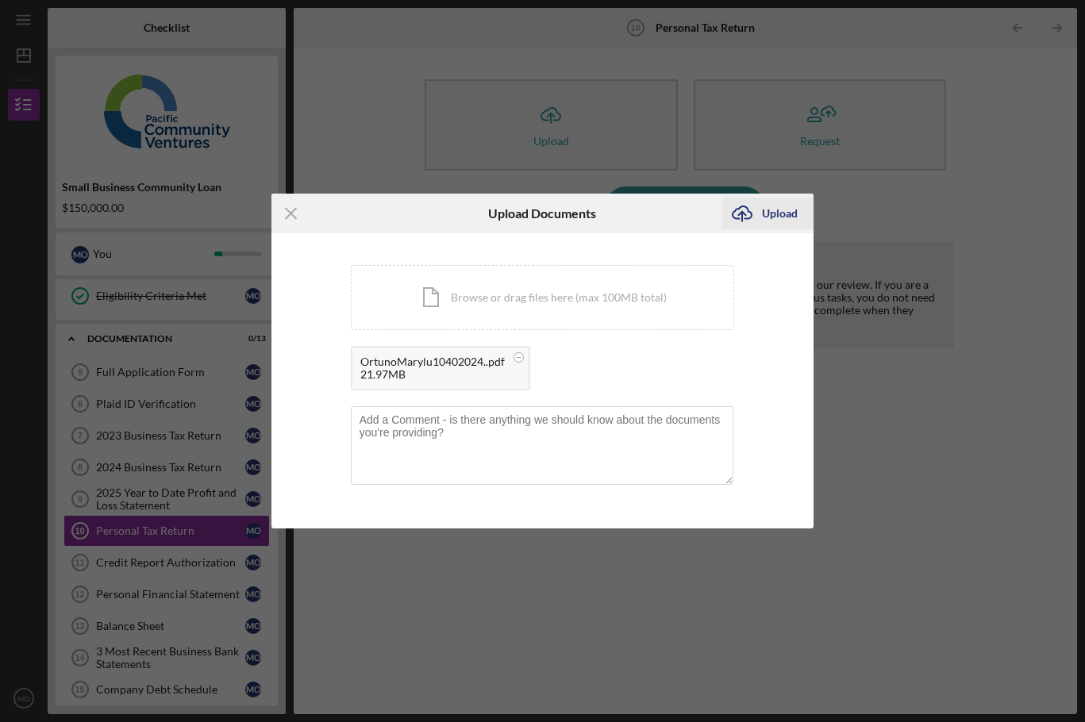
click at [758, 218] on icon "Icon/Upload" at bounding box center [742, 214] width 40 height 40
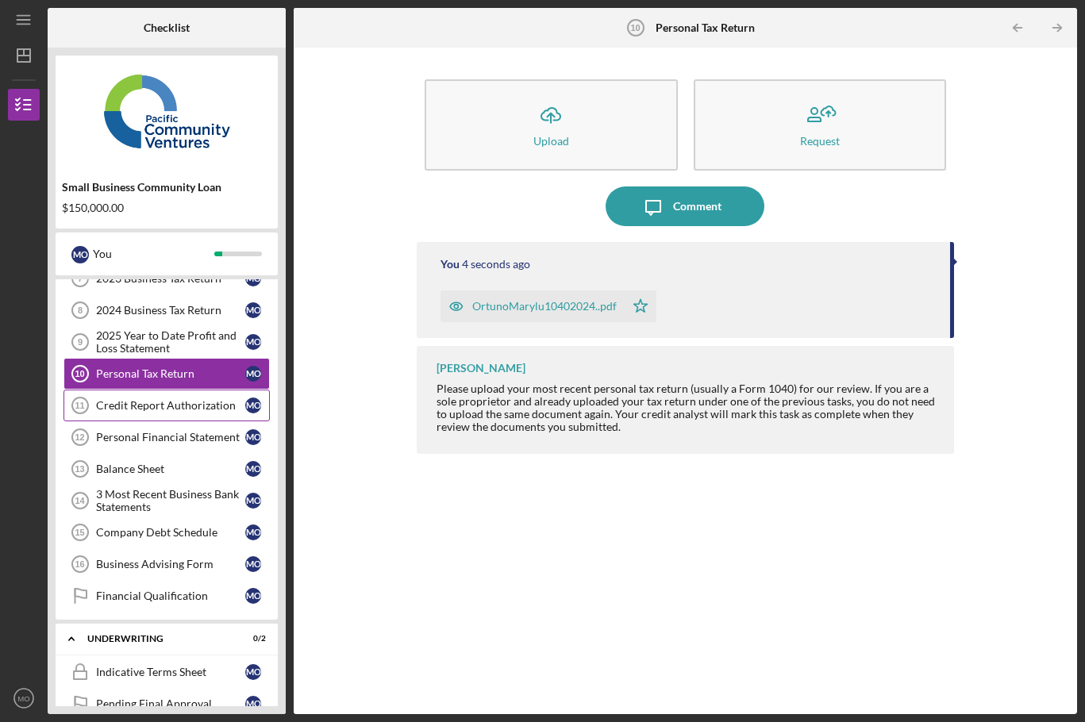
scroll to position [318, 0]
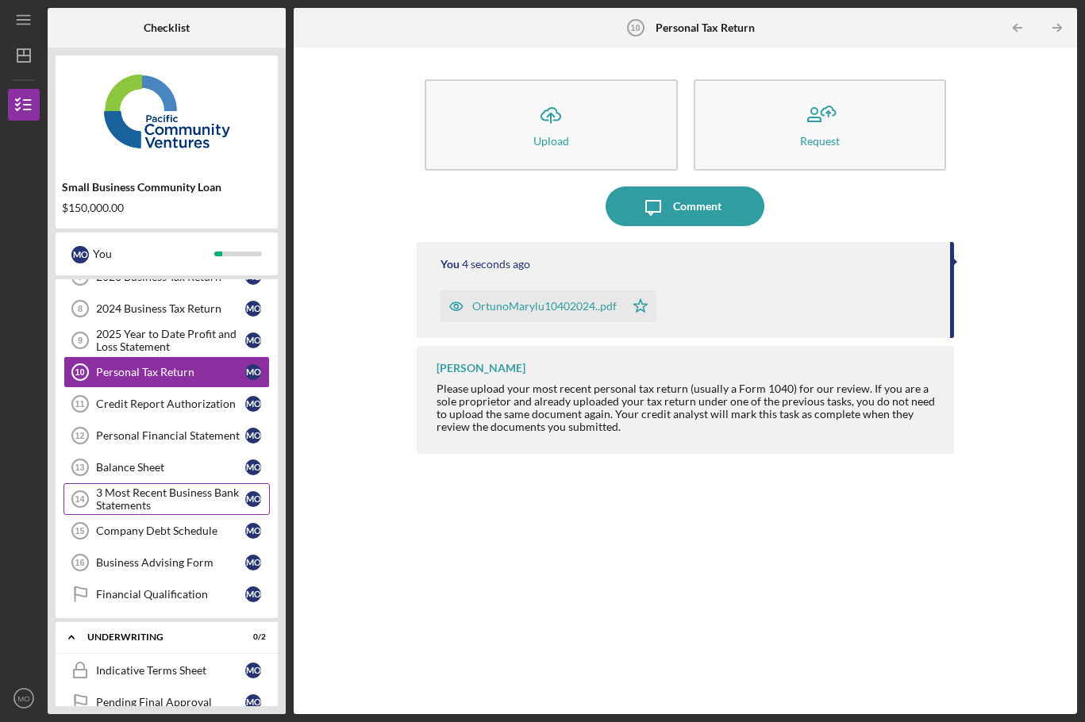
click at [168, 494] on div "3 Most Recent Business Bank Statements" at bounding box center [170, 499] width 149 height 25
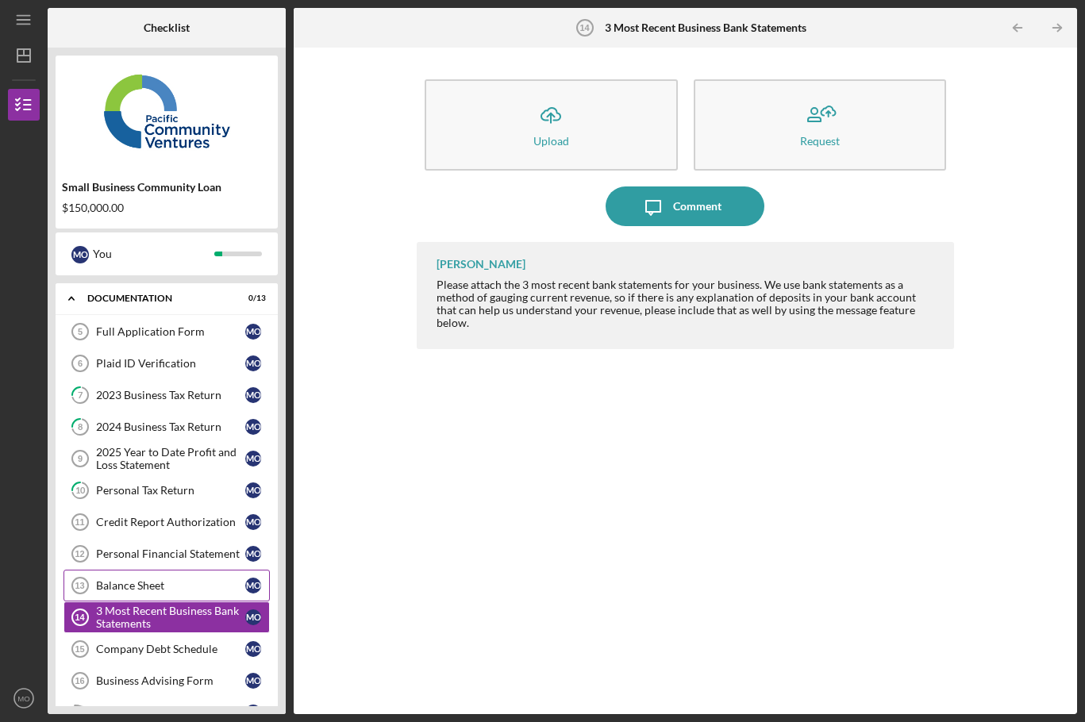
scroll to position [159, 0]
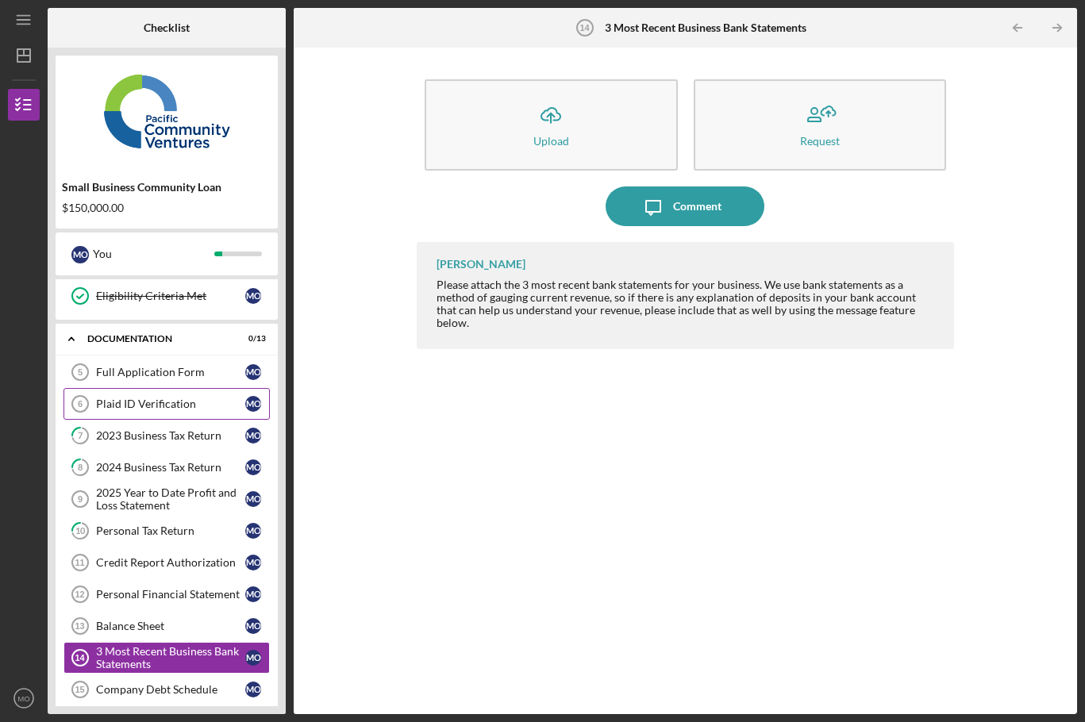
click at [161, 419] on link "Plaid ID Verification 6 Plaid ID Verification M O" at bounding box center [167, 404] width 206 height 32
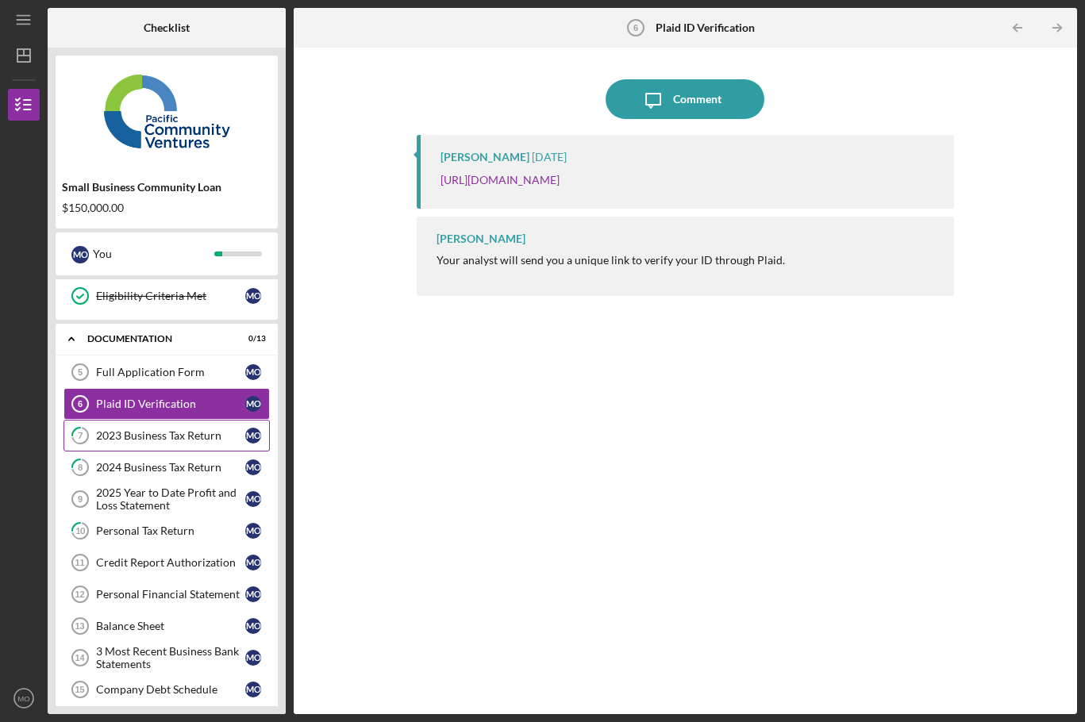
click at [152, 426] on link "7 2023 Business Tax Return M O" at bounding box center [167, 436] width 206 height 32
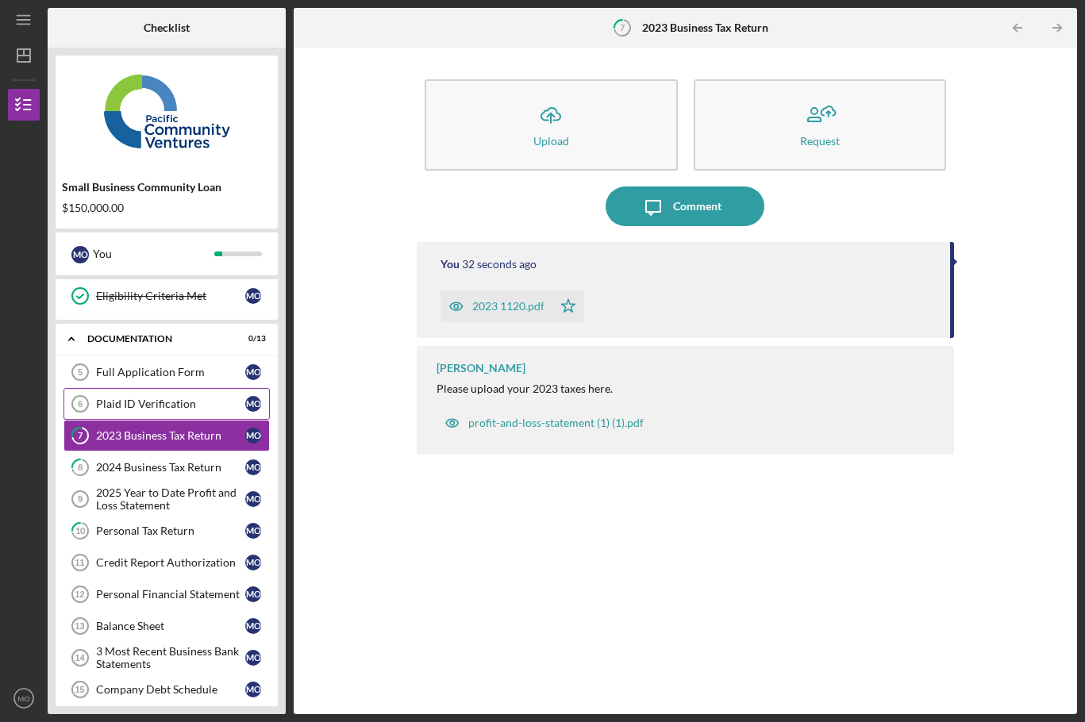
click at [167, 413] on link "Plaid ID Verification 6 Plaid ID Verification M O" at bounding box center [167, 404] width 206 height 32
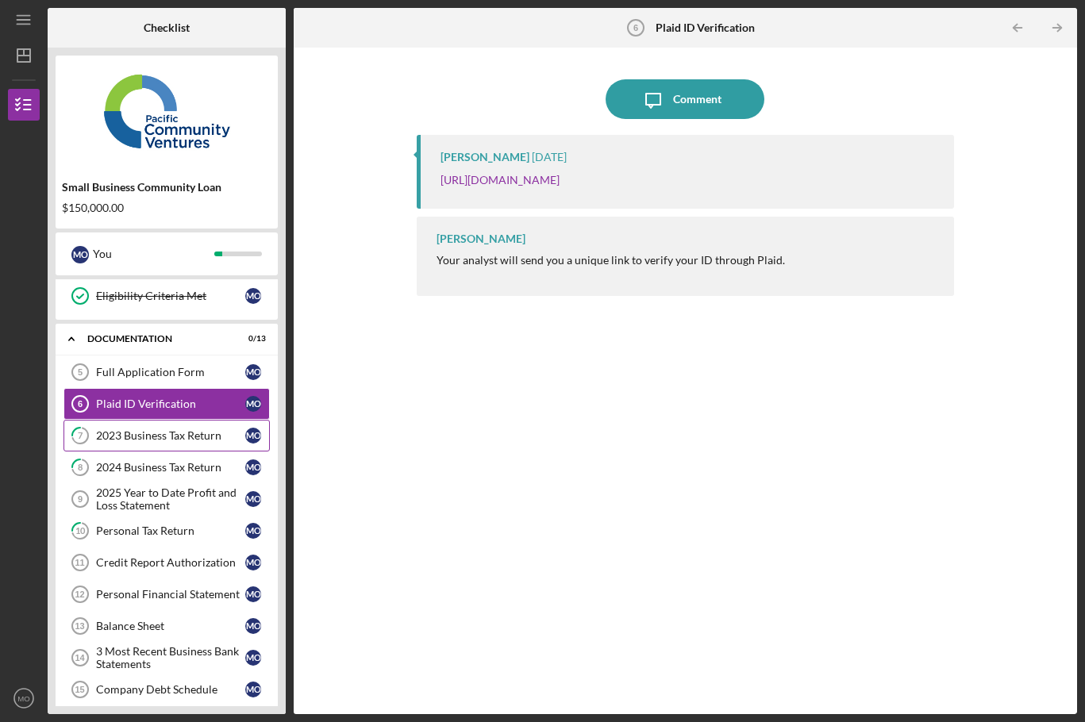
click at [140, 433] on div "2023 Business Tax Return" at bounding box center [170, 436] width 149 height 13
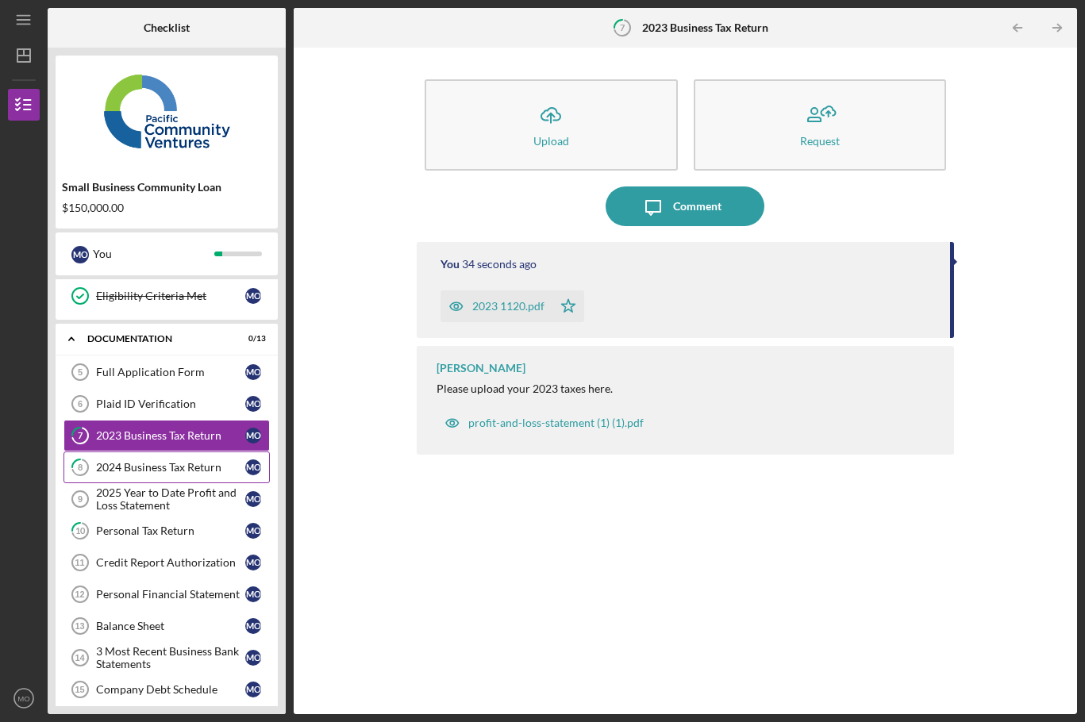
click at [147, 468] on div "2024 Business Tax Return" at bounding box center [170, 467] width 149 height 13
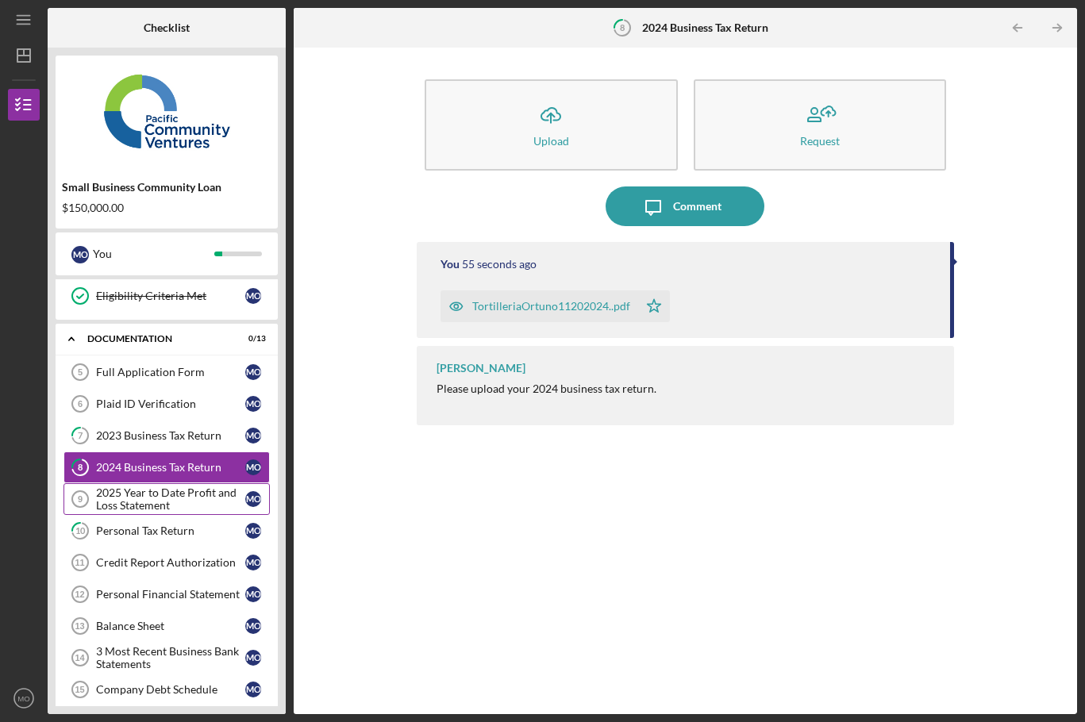
click at [139, 504] on div "2025 Year to Date Profit and Loss Statement" at bounding box center [170, 499] width 149 height 25
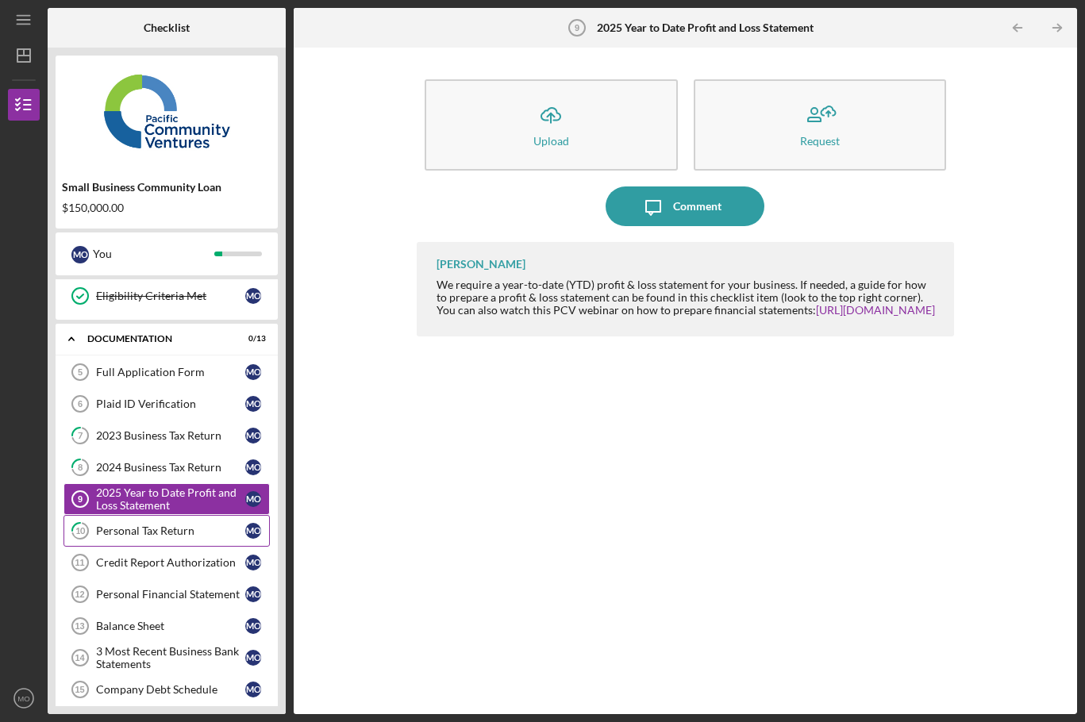
click at [141, 534] on div "Personal Tax Return" at bounding box center [170, 531] width 149 height 13
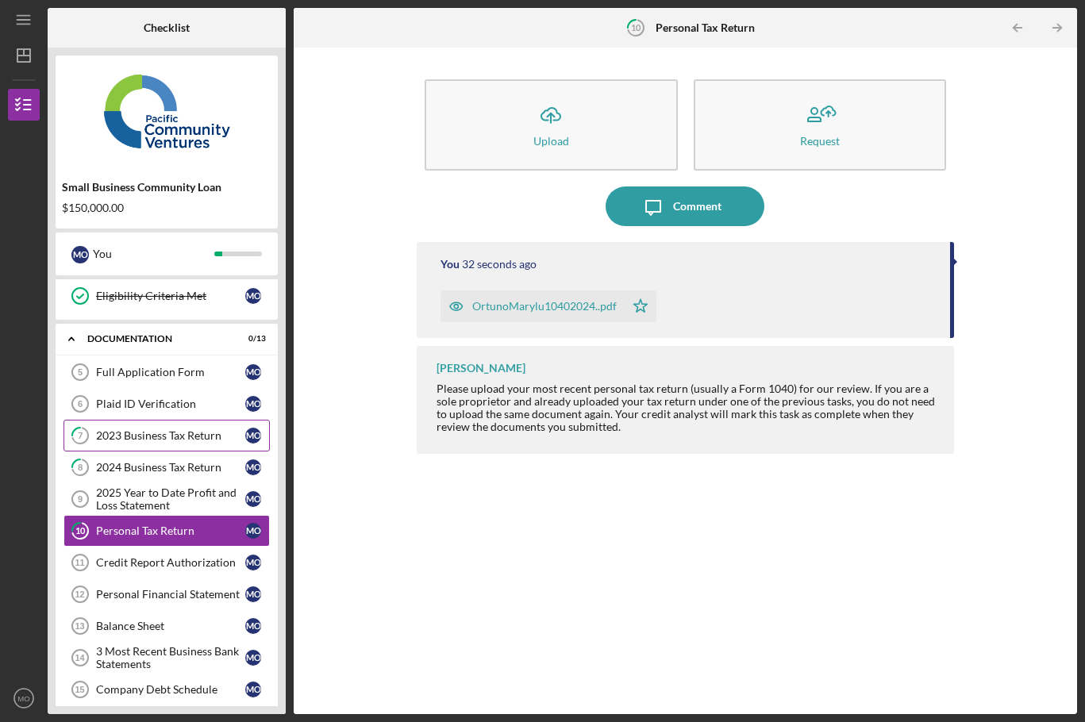
click at [168, 440] on div "2023 Business Tax Return" at bounding box center [170, 436] width 149 height 13
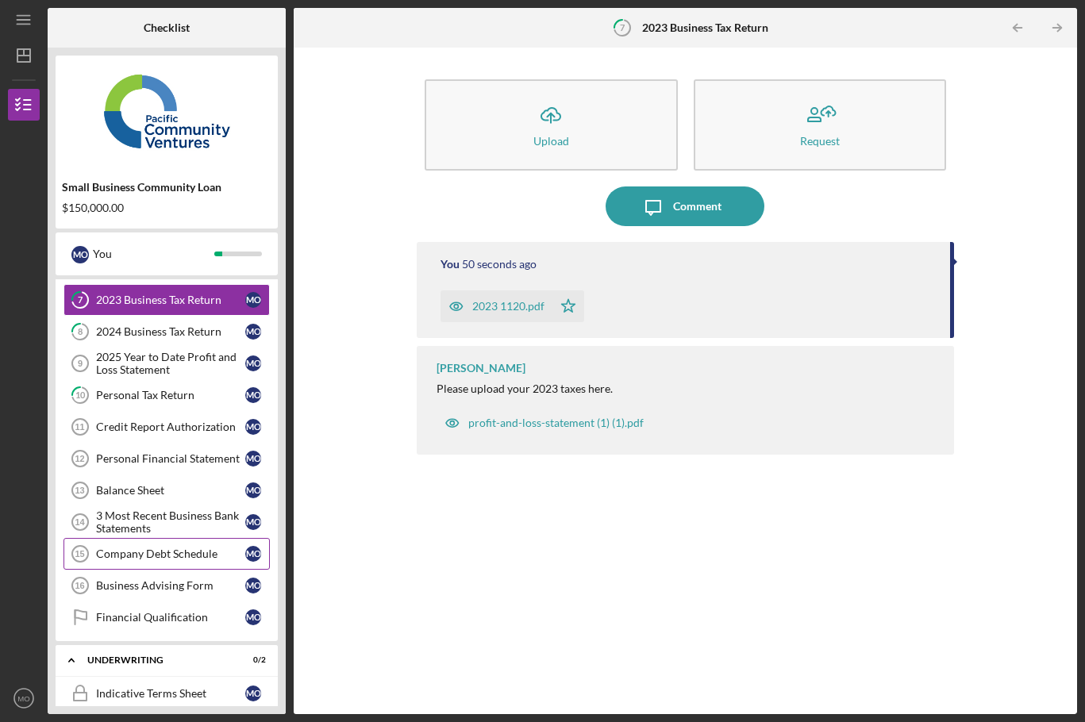
scroll to position [318, 0]
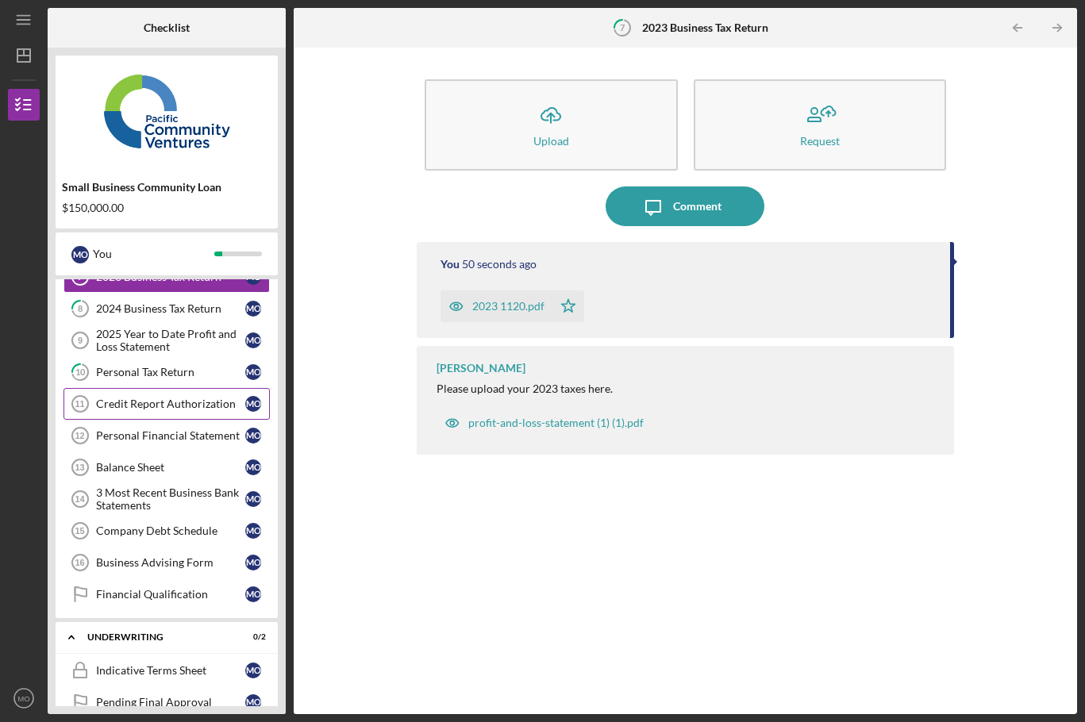
click at [144, 413] on link "Credit Report Authorization 11 Credit Report Authorization M O" at bounding box center [167, 404] width 206 height 32
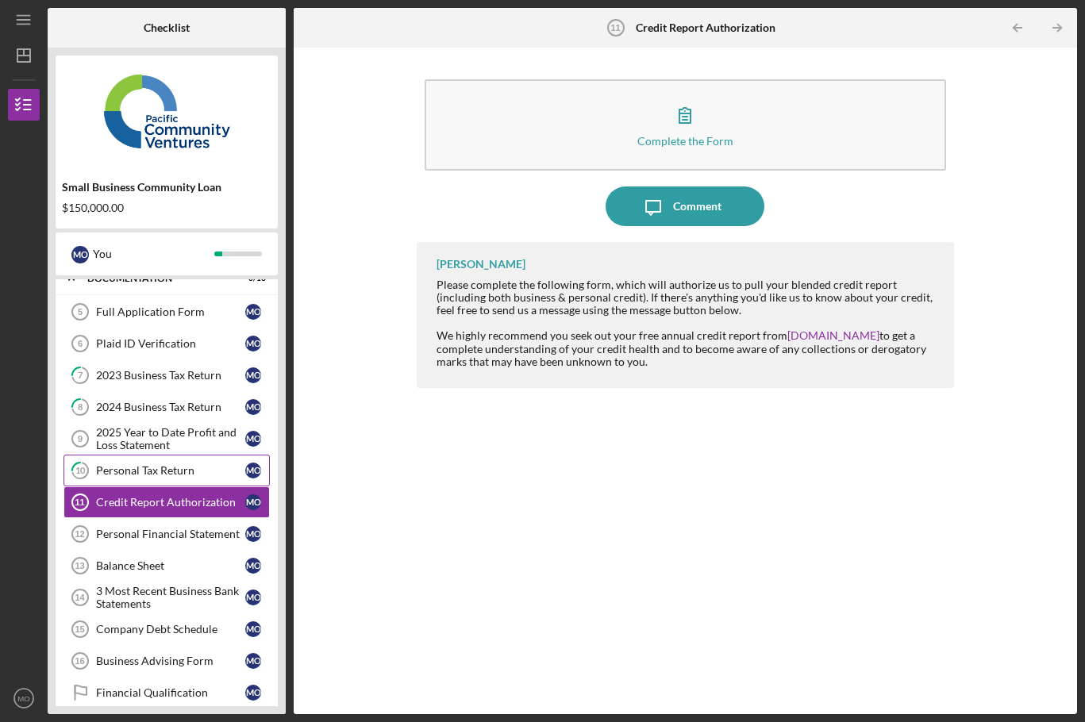
scroll to position [238, 0]
